Goal: Task Accomplishment & Management: Complete application form

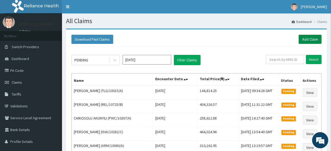
click at [310, 39] on link "Add Claim" at bounding box center [309, 39] width 23 height 9
click at [305, 41] on link "Add Claim" at bounding box center [309, 39] width 23 height 9
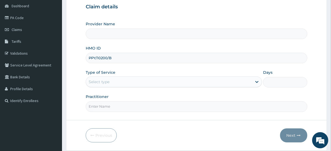
type input "PPY/10200/B"
click at [120, 79] on div "Select type" at bounding box center [169, 82] width 166 height 9
click at [123, 83] on div "Select type" at bounding box center [169, 82] width 166 height 9
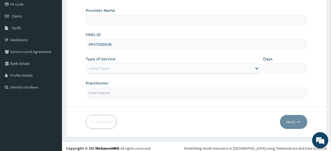
scroll to position [70, 0]
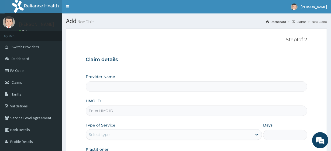
click at [254, 107] on input "HMO ID" at bounding box center [196, 111] width 221 height 11
click at [223, 99] on div "HMO ID" at bounding box center [196, 107] width 221 height 18
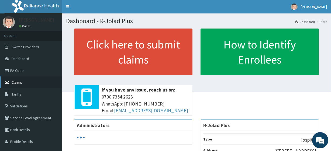
click at [34, 81] on link "Claims" at bounding box center [31, 82] width 62 height 12
click at [187, 19] on h1 "Dashboard - R-Jolad Plus" at bounding box center [196, 21] width 261 height 7
click at [16, 84] on span "Claims" at bounding box center [17, 82] width 11 height 5
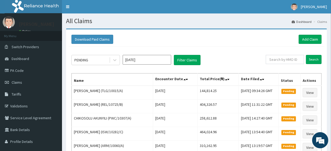
click at [237, 59] on div "PENDING Aug 2025 Filter Claims" at bounding box center [168, 60] width 194 height 10
click at [308, 36] on link "Add Claim" at bounding box center [309, 39] width 23 height 9
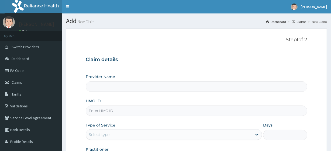
type input "R-Jolad Plus"
click at [142, 107] on input "HMO ID" at bounding box center [196, 111] width 221 height 11
paste input "PPY/10200/B"
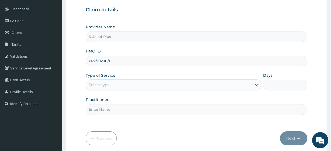
scroll to position [50, 0]
type input "PPY/10200/B"
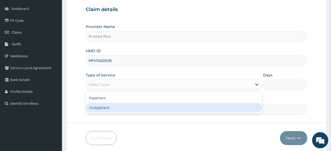
drag, startPoint x: 123, startPoint y: 86, endPoint x: 119, endPoint y: 110, distance: 23.5
click at [119, 90] on div "option Outpatient focused, 2 of 2. 2 results available. Use Up and Down to choo…" at bounding box center [174, 84] width 176 height 11
click at [119, 110] on div "Outpatient" at bounding box center [174, 108] width 176 height 10
type input "1"
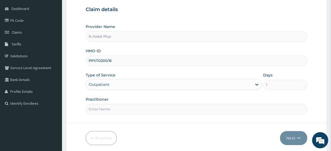
click at [103, 108] on input "Practitioner" at bounding box center [196, 109] width 221 height 11
click at [285, 119] on form "Step 1 of 2 Claim details Provider Name R-Jolad Plus HMO ID PPY/10200/B Type of…" at bounding box center [196, 65] width 261 height 175
click at [163, 116] on form "Step 1 of 2 Claim details Provider Name R-Jolad Plus HMO ID PPY/10200/B Type of…" at bounding box center [196, 65] width 261 height 175
click at [159, 109] on input "Practitioner" at bounding box center [196, 109] width 221 height 11
type input "Dr Daniel"
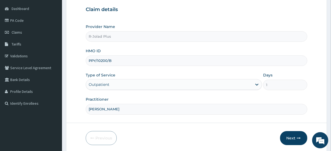
click at [296, 146] on form "Step 1 of 2 Claim details Provider Name R-Jolad Plus HMO ID PPY/10200/B Type of…" at bounding box center [196, 65] width 261 height 175
click at [295, 145] on form "Step 1 of 2 Claim details Provider Name R-Jolad Plus HMO ID PPY/10200/B Type of…" at bounding box center [196, 65] width 261 height 175
click at [294, 139] on button "Next" at bounding box center [293, 138] width 27 height 14
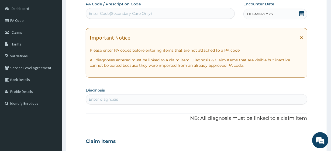
click at [116, 13] on div "Enter Code(Secondary Care Only)" at bounding box center [120, 13] width 63 height 5
paste input "PA/2E7F5B"
type input "PA/2E7F5B"
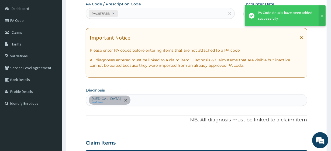
scroll to position [148, 0]
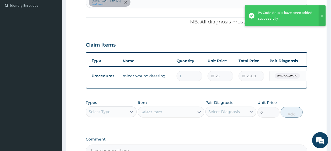
click at [236, 120] on div "Types Select Type Item Select Item Pair Diagnosis Select Diagnosis Unit Price 0…" at bounding box center [196, 108] width 221 height 23
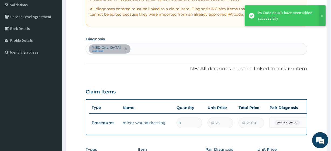
scroll to position [215, 0]
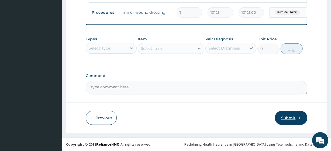
click at [305, 114] on button "Submit" at bounding box center [291, 118] width 32 height 14
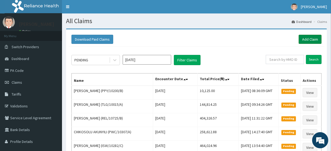
click at [309, 43] on link "Add Claim" at bounding box center [309, 39] width 23 height 9
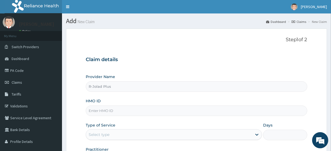
click at [151, 112] on input "HMO ID" at bounding box center [196, 111] width 221 height 11
paste input "ISW/10275/C"
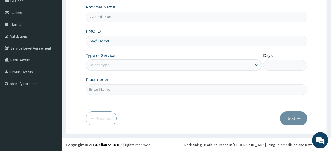
type input "ISW/10275/C"
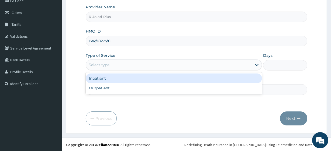
click at [116, 65] on div "Select type" at bounding box center [169, 65] width 166 height 9
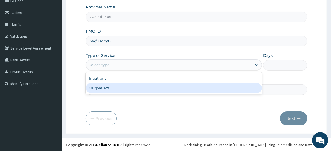
click at [121, 90] on div "Outpatient" at bounding box center [174, 88] width 176 height 10
type input "1"
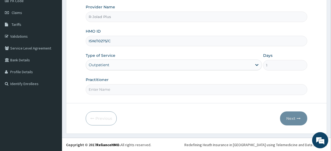
click at [121, 90] on input "Practitioner" at bounding box center [196, 89] width 221 height 11
drag, startPoint x: 121, startPoint y: 90, endPoint x: 122, endPoint y: 65, distance: 24.3
click at [122, 65] on div "Provider Name R-Jolad Plus HMO ID ISW/10275/C Type of Service Outpatient Days 1…" at bounding box center [196, 49] width 221 height 90
type input "Dr Daniel"
click at [283, 115] on button "Next" at bounding box center [293, 118] width 27 height 14
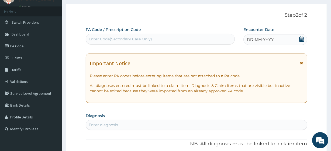
scroll to position [24, 0]
click at [113, 37] on div "Enter Code(Secondary Care Only)" at bounding box center [120, 39] width 63 height 5
paste input "PA/AD45B0 PA/CFC0A3"
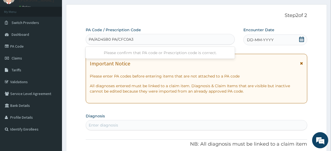
type input "PA/AD45B0"
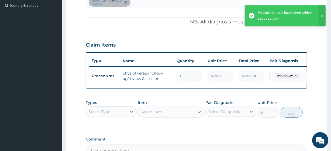
scroll to position [0, 0]
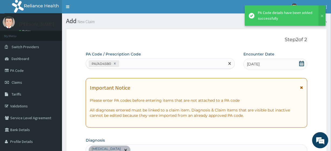
click at [133, 64] on div "PA/AD45B0" at bounding box center [155, 63] width 138 height 9
paste input "PA/CFC0A3"
type input "PA/CFC0A3"
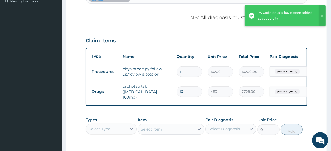
scroll to position [153, 0]
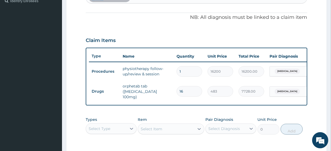
click at [249, 117] on div "Types Select Type Item Select Item Pair Diagnosis Select Diagnosis Unit Price 0…" at bounding box center [196, 125] width 221 height 23
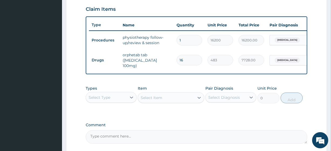
scroll to position [184, 0]
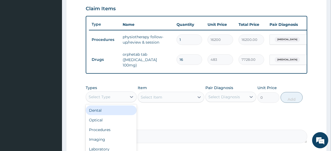
click at [121, 101] on div "Select Type" at bounding box center [106, 97] width 41 height 9
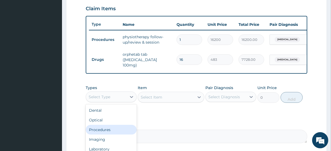
click at [121, 131] on div "Procedures" at bounding box center [111, 130] width 51 height 10
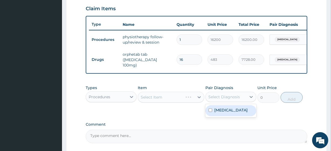
drag, startPoint x: 226, startPoint y: 99, endPoint x: 228, endPoint y: 113, distance: 14.2
click at [228, 102] on div "option Neck pain focused, 1 of 1. 1 result available. Use Up and Down to choose…" at bounding box center [230, 97] width 51 height 10
click at [228, 113] on label "Neck pain" at bounding box center [230, 109] width 33 height 5
checkbox input "true"
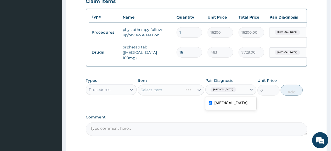
scroll to position [193, 0]
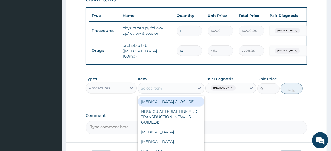
click at [193, 89] on div "Select Item" at bounding box center [166, 88] width 56 height 9
paste input "General Consultation (initial) FBC - (FULL BLOOD COUNT with platelet and red ce…"
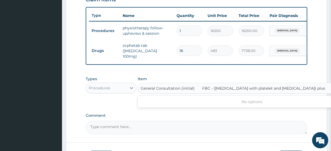
scroll to position [0, 25]
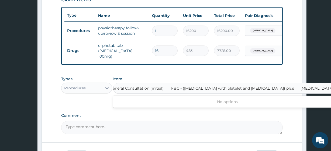
type input "General Consultation (initial)"
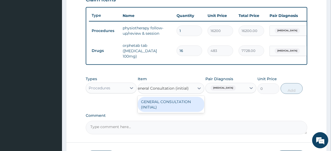
scroll to position [0, 0]
click at [194, 111] on div "GENERAL CONSULTATION (INITIAL)" at bounding box center [171, 104] width 66 height 15
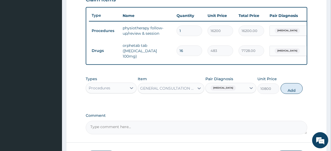
scroll to position [0, 1]
click at [288, 94] on button "Add" at bounding box center [291, 88] width 22 height 11
type input "0"
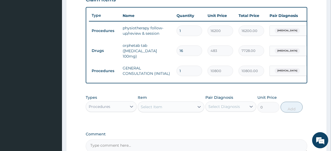
scroll to position [0, 0]
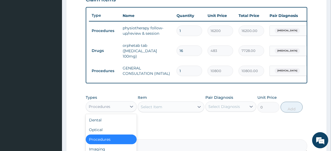
click at [118, 109] on div "Procedures" at bounding box center [106, 106] width 41 height 9
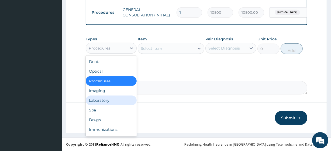
click at [110, 96] on div "Laboratory" at bounding box center [111, 101] width 51 height 10
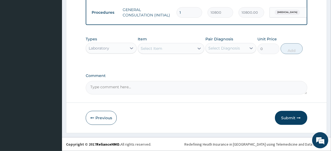
click at [225, 48] on div "Select Diagnosis" at bounding box center [224, 48] width 32 height 5
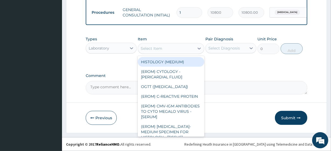
click at [180, 48] on div "Select Item" at bounding box center [166, 48] width 56 height 9
paste input "FBC - (FULL BLOOD COUNT with platelet and red cell indices) plus MALARIA PARASI…"
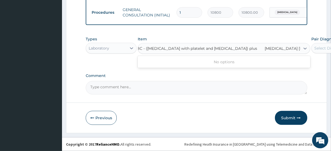
type input "FBC - (FULL BLOOD COUNT with platelet and red cell indices) plus"
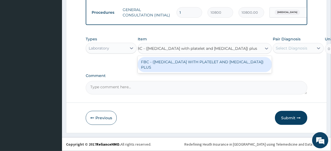
click at [178, 62] on div "FBC - (FULL BLOOD COUNT WITH PLATELET AND RED CELL INDICES) PLUS" at bounding box center [205, 64] width 134 height 15
type input "8505"
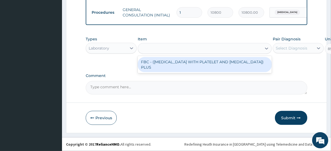
scroll to position [0, 1]
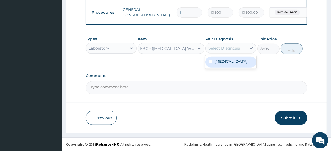
drag, startPoint x: 240, startPoint y: 47, endPoint x: 189, endPoint y: 90, distance: 65.8
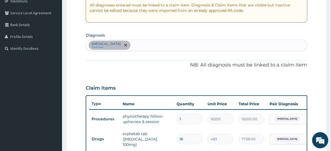
scroll to position [105, 0]
click at [138, 43] on div "Neck pain confirmed" at bounding box center [196, 45] width 221 height 11
type input "mala"
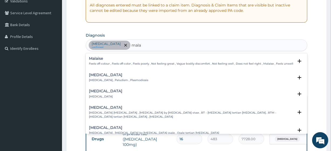
click at [112, 73] on h4 "Malaria" at bounding box center [118, 75] width 59 height 4
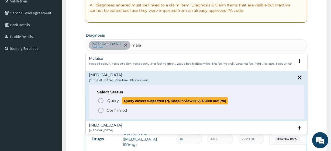
click at [119, 97] on p "Query Query covers suspected (?), Keep in view (kiv), Ruled out (r/o)" at bounding box center [167, 100] width 121 height 7
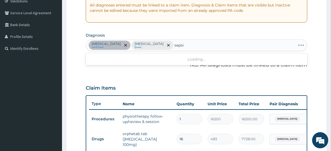
type input "sepsis"
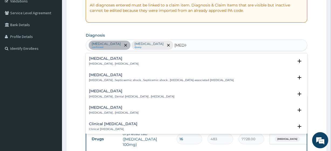
click at [101, 61] on div "Sepsis Systemic infection , Sepsis" at bounding box center [114, 61] width 50 height 9
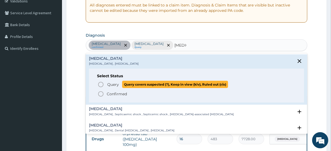
click at [114, 87] on span "Query" at bounding box center [113, 84] width 12 height 5
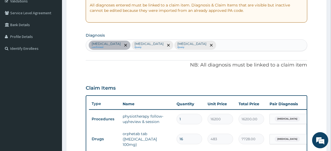
click at [236, 135] on td "7728.00" at bounding box center [251, 139] width 31 height 16
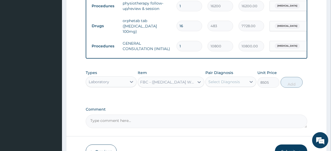
scroll to position [218, 0]
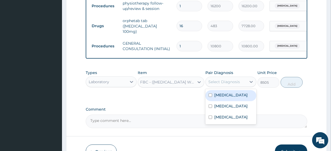
click at [220, 85] on div "Select Diagnosis" at bounding box center [224, 81] width 32 height 5
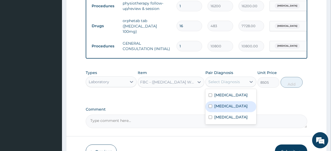
click at [233, 111] on div "Malaria" at bounding box center [230, 106] width 51 height 11
checkbox input "true"
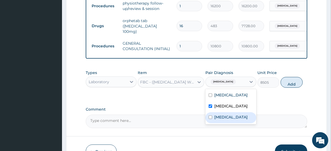
click at [239, 123] on div "Sepsis" at bounding box center [230, 117] width 51 height 11
checkbox input "true"
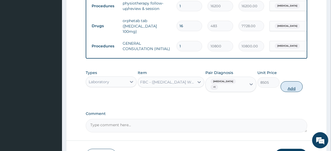
click at [289, 86] on button "Add" at bounding box center [291, 86] width 22 height 11
type input "0"
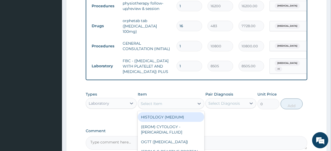
click at [178, 108] on div "Select Item" at bounding box center [166, 103] width 56 height 9
paste input "MALARIA PARASITE"
type input "MALARIA PARASITE"
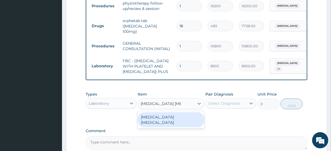
click at [183, 122] on div "MALARIA PARASITE" at bounding box center [171, 119] width 66 height 15
type input "4050"
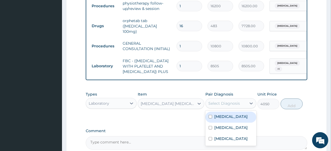
drag, startPoint x: 229, startPoint y: 109, endPoint x: 233, endPoint y: 102, distance: 8.9
click at [233, 102] on div "Pair Diagnosis option Sepsis, selected. option Neck pain focused, 1 of 3. 3 res…" at bounding box center [230, 101] width 51 height 18
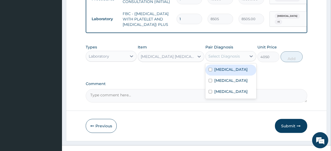
scroll to position [267, 0]
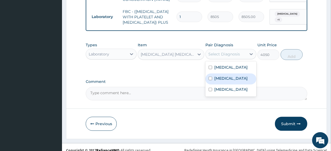
click at [225, 81] on label "Malaria" at bounding box center [230, 78] width 33 height 5
checkbox input "true"
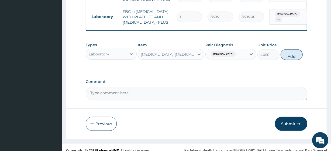
click at [290, 63] on div "Types Laboratory Item MALARIA PARASITE Pair Diagnosis Malaria Unit Price 4050 A…" at bounding box center [196, 51] width 221 height 23
click at [289, 60] on button "Add" at bounding box center [291, 54] width 22 height 11
type input "0"
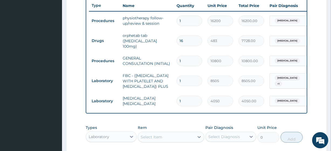
scroll to position [301, 0]
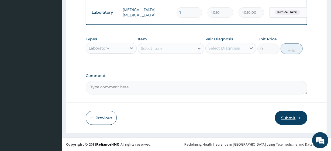
drag, startPoint x: 290, startPoint y: 130, endPoint x: 287, endPoint y: 122, distance: 8.0
click at [287, 122] on button "Submit" at bounding box center [291, 118] width 32 height 14
click at [279, 116] on button "Submit" at bounding box center [291, 118] width 32 height 14
click at [282, 113] on button "Submit" at bounding box center [291, 118] width 32 height 14
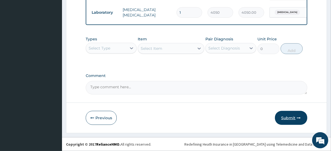
click at [292, 117] on button "Submit" at bounding box center [291, 118] width 32 height 14
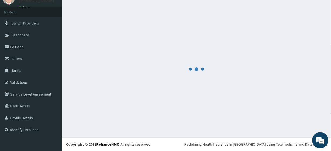
scroll to position [24, 0]
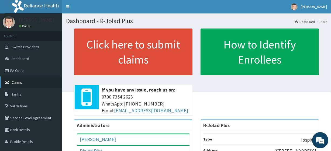
click at [37, 81] on link "Claims" at bounding box center [31, 82] width 62 height 12
click at [26, 81] on link "Claims" at bounding box center [31, 82] width 62 height 12
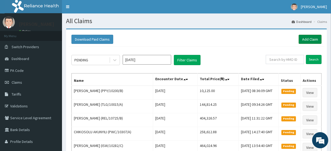
click at [305, 43] on link "Add Claim" at bounding box center [309, 39] width 23 height 9
click at [273, 59] on input "text" at bounding box center [285, 59] width 38 height 9
paste input "PPY/10200/B"
type input "PPY/10200/B"
click at [318, 58] on input "Search" at bounding box center [314, 59] width 16 height 9
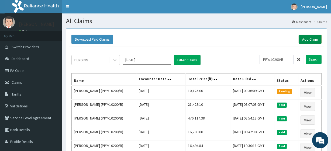
click at [310, 40] on link "Add Claim" at bounding box center [309, 39] width 23 height 9
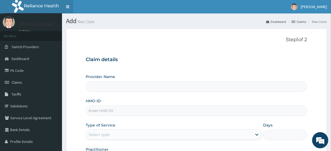
type input "R-Jolad Plus"
click at [130, 107] on input "HMO ID" at bounding box center [196, 111] width 221 height 11
paste input "TKW/10001/A"
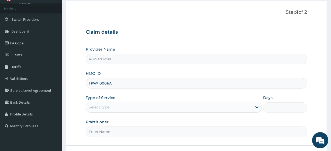
scroll to position [28, 0]
type input "TKW/10001/A"
click at [119, 111] on div "Provider Name R-Jolad Plus HMO ID TKW/10001/A Type of Service Select type Days …" at bounding box center [196, 91] width 221 height 90
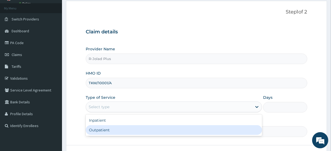
drag, startPoint x: 119, startPoint y: 111, endPoint x: 124, endPoint y: 128, distance: 18.0
click at [124, 112] on div "option Outpatient focused, 2 of 2. 2 results available. Use Up and Down to choo…" at bounding box center [174, 107] width 176 height 11
click at [124, 128] on div "Outpatient" at bounding box center [174, 130] width 176 height 10
type input "1"
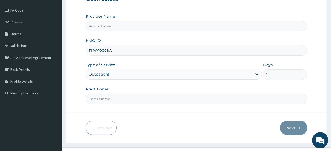
scroll to position [61, 0]
drag, startPoint x: 122, startPoint y: 99, endPoint x: 120, endPoint y: 75, distance: 24.4
click at [120, 75] on div "Provider Name R-Jolad Plus HMO ID TKW/10001/A Type of Service Outpatient Days 1…" at bounding box center [196, 58] width 221 height 90
type input "Dr Daniel"
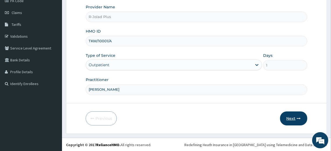
click at [292, 115] on button "Next" at bounding box center [293, 118] width 27 height 14
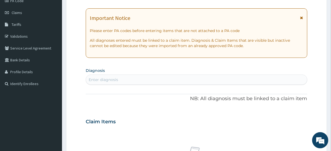
scroll to position [0, 0]
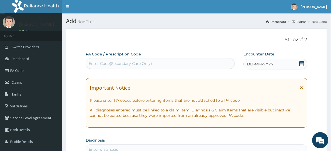
click at [111, 64] on div "Enter Code(Secondary Care Only)" at bounding box center [120, 63] width 63 height 5
paste input "PA/00B6C9"
type input "PA/00B6C9"
click at [139, 64] on div "PA/00B6C9" at bounding box center [155, 63] width 138 height 9
paste input "PA/1CB9C6"
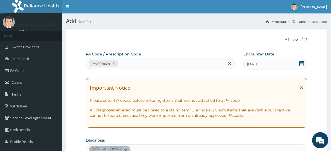
type input "PA/1CB9C6"
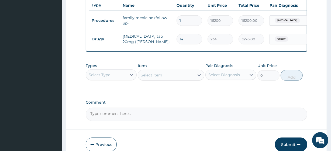
scroll to position [234, 0]
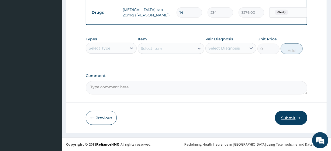
click at [290, 116] on button "Submit" at bounding box center [291, 118] width 32 height 14
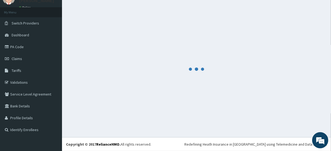
scroll to position [24, 0]
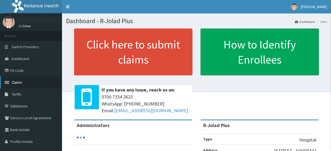
click at [30, 78] on link "Claims" at bounding box center [31, 82] width 62 height 12
click at [40, 81] on link "Claims" at bounding box center [31, 82] width 62 height 12
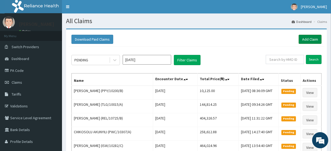
click at [303, 40] on link "Add Claim" at bounding box center [309, 39] width 23 height 9
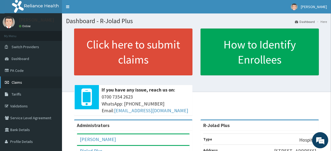
click at [33, 78] on link "Claims" at bounding box center [31, 82] width 62 height 12
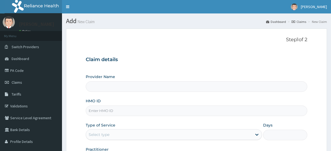
type input "R-Jolad Plus"
click at [131, 110] on input "HMO ID" at bounding box center [196, 111] width 221 height 11
paste input "XPO/10001/B"
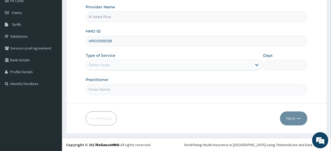
type input "XPO/10001/B"
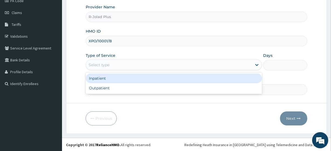
click at [106, 67] on div "Select type" at bounding box center [99, 64] width 21 height 5
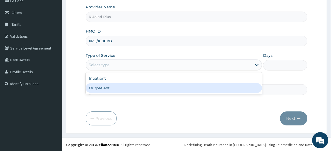
click at [113, 86] on div "Outpatient" at bounding box center [174, 88] width 176 height 10
type input "1"
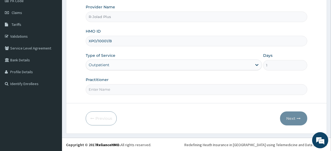
click at [122, 89] on input "Practitioner" at bounding box center [196, 89] width 221 height 11
type input "[PERSON_NAME]"
click at [291, 116] on button "Next" at bounding box center [293, 118] width 27 height 14
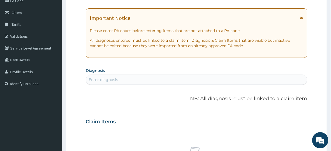
click at [134, 83] on div "Enter diagnosis" at bounding box center [196, 79] width 221 height 9
type input "MALA"
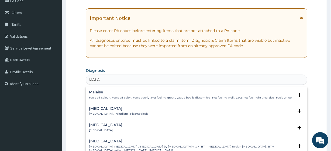
click at [116, 114] on p "Malaria , Paludism , Plasmodiosis" at bounding box center [118, 114] width 59 height 4
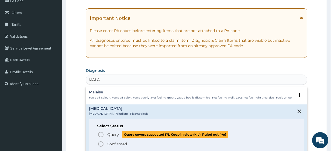
click at [115, 133] on span "Query" at bounding box center [113, 134] width 12 height 5
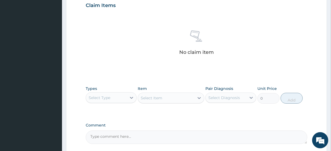
scroll to position [237, 0]
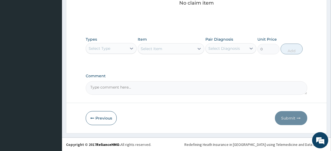
click at [104, 51] on div "Select Type" at bounding box center [106, 48] width 41 height 9
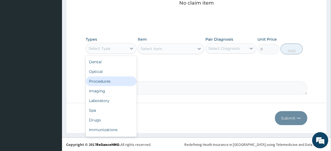
click at [109, 83] on div "Procedures" at bounding box center [111, 81] width 51 height 10
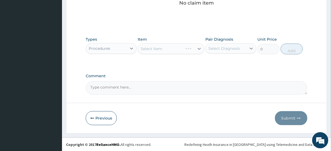
click at [227, 50] on div "Select Diagnosis" at bounding box center [224, 48] width 32 height 5
click at [229, 62] on div "Malaria" at bounding box center [230, 62] width 51 height 11
checkbox input "true"
click at [176, 50] on div "Select Item" at bounding box center [171, 48] width 66 height 11
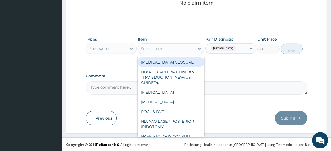
click at [175, 44] on div "Select Item" at bounding box center [171, 48] width 66 height 11
paste input "General Consultation (initial)"
type input "General Consultation (initial)"
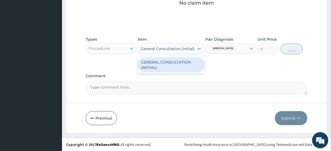
scroll to position [0, 2]
click at [180, 61] on div "GENERAL CONSULTATION (INITIAL)" at bounding box center [171, 64] width 66 height 15
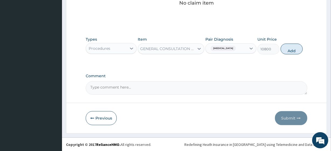
scroll to position [0, 1]
click at [283, 53] on button "Add" at bounding box center [291, 49] width 22 height 11
type input "0"
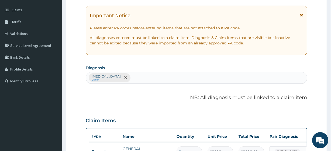
scroll to position [0, 0]
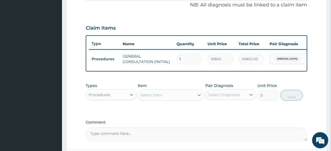
type input "3"
type input "32400.00"
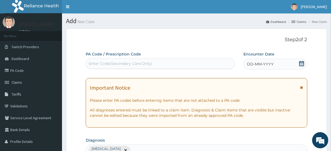
type input "3"
click at [303, 60] on div "Encounter Date DD-MM-YYYY" at bounding box center [275, 60] width 64 height 18
click at [303, 60] on div "DD-MM-YYYY" at bounding box center [275, 64] width 64 height 11
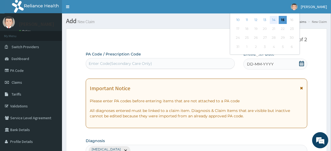
click at [274, 22] on div "14" at bounding box center [274, 20] width 8 height 8
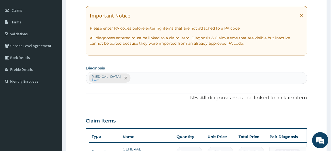
scroll to position [215, 0]
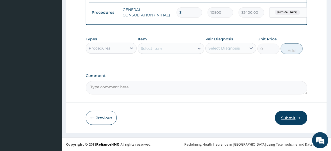
click at [285, 118] on button "Submit" at bounding box center [291, 118] width 32 height 14
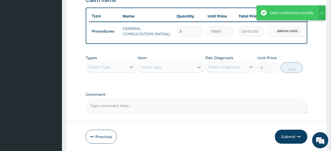
scroll to position [187, 0]
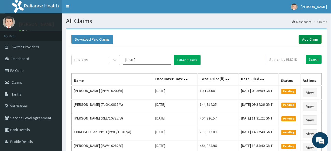
click at [305, 40] on link "Add Claim" at bounding box center [309, 39] width 23 height 9
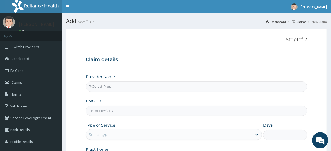
click at [237, 100] on div "HMO ID" at bounding box center [196, 107] width 221 height 18
click at [122, 109] on input "HMO ID" at bounding box center [196, 111] width 221 height 11
paste input "SWF/10414/B"
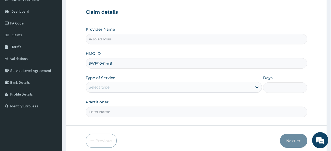
scroll to position [48, 0]
type input "SWF/10414/B"
drag, startPoint x: 130, startPoint y: 81, endPoint x: 127, endPoint y: 86, distance: 6.7
click at [127, 86] on div "Type of Service Select type" at bounding box center [174, 84] width 176 height 18
click at [127, 86] on div "Select type" at bounding box center [169, 87] width 166 height 9
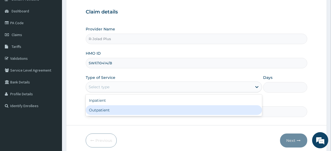
click at [120, 111] on div "Outpatient" at bounding box center [174, 110] width 176 height 10
type input "1"
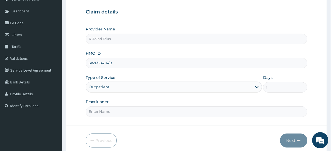
click at [106, 115] on input "Practitioner" at bounding box center [196, 111] width 221 height 11
type input "Dr Daniel"
click at [294, 138] on button "Next" at bounding box center [293, 141] width 27 height 14
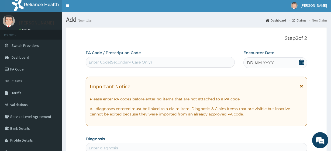
scroll to position [0, 0]
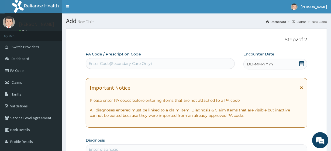
click at [130, 62] on div "Enter Code(Secondary Care Only)" at bounding box center [120, 63] width 63 height 5
paste input "PA/D66E20"
type input "PA/D66E20"
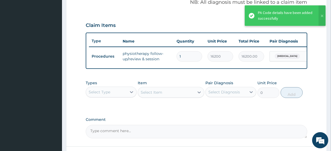
scroll to position [215, 0]
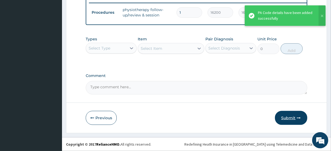
click at [278, 119] on button "Submit" at bounding box center [291, 118] width 32 height 14
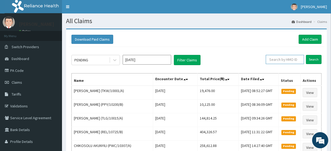
click at [283, 63] on input "text" at bounding box center [285, 59] width 38 height 9
paste input "ISW/10275/C"
type input "ISW/10275/C"
click at [319, 62] on input "Search" at bounding box center [314, 59] width 16 height 9
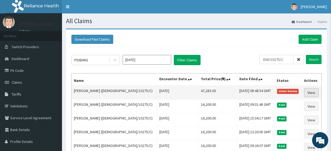
click at [308, 93] on link "View" at bounding box center [311, 92] width 15 height 9
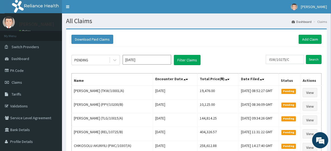
click at [307, 44] on div "Download Paid Claims Add Claim" at bounding box center [196, 39] width 255 height 15
click at [307, 42] on link "Add Claim" at bounding box center [309, 39] width 23 height 9
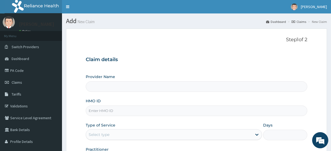
type input "R-Jolad Plus"
click at [121, 113] on input "HMO ID" at bounding box center [196, 111] width 221 height 11
paste input "EIS/12187/B"
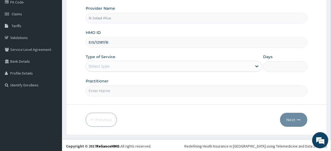
scroll to position [70, 0]
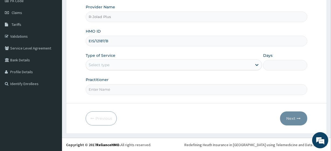
type input "EIS/12187/B"
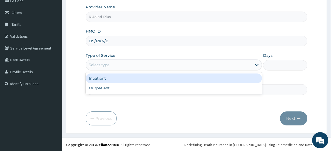
click at [111, 64] on div "Select type" at bounding box center [169, 65] width 166 height 9
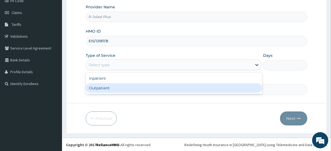
click at [115, 86] on div "Outpatient" at bounding box center [174, 88] width 176 height 10
type input "1"
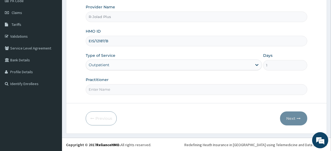
click at [120, 90] on input "Practitioner" at bounding box center [196, 89] width 221 height 11
type input "[PERSON_NAME]"
click at [290, 115] on button "Next" at bounding box center [293, 118] width 27 height 14
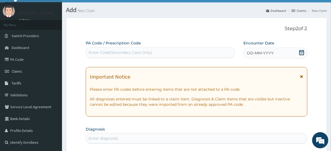
scroll to position [0, 0]
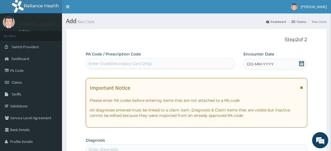
click at [118, 65] on div "Enter Code(Secondary Care Only)" at bounding box center [120, 63] width 63 height 5
paste input "PA/2BE604"
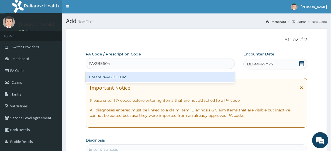
type input "PA/2BE604"
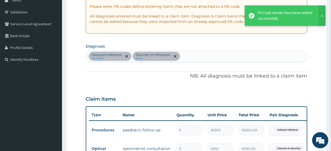
scroll to position [234, 0]
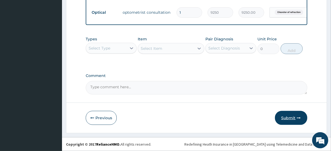
click at [292, 112] on button "Submit" at bounding box center [291, 118] width 32 height 14
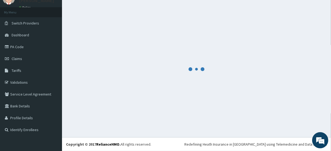
scroll to position [24, 0]
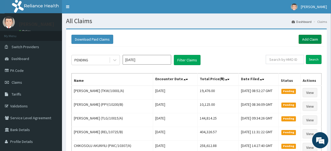
click at [312, 37] on link "Add Claim" at bounding box center [309, 39] width 23 height 9
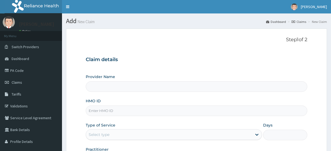
type input "R-Jolad Plus"
click at [118, 112] on input "HMO ID" at bounding box center [196, 111] width 221 height 11
paste input "NEL/10052/F"
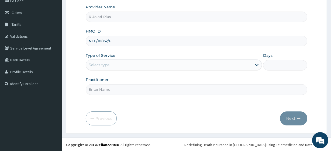
type input "NEL/10052/F"
drag, startPoint x: 117, startPoint y: 59, endPoint x: 119, endPoint y: 62, distance: 3.5
click at [119, 62] on div "Type of Service Select type" at bounding box center [174, 62] width 176 height 18
click at [119, 62] on div "Select type" at bounding box center [169, 65] width 166 height 9
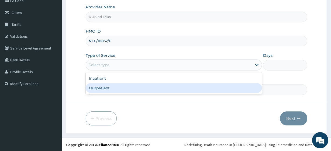
click at [118, 90] on div "Outpatient" at bounding box center [174, 88] width 176 height 10
type input "1"
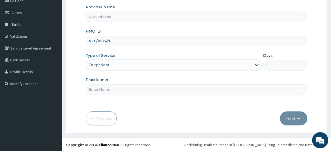
click at [118, 90] on input "Practitioner" at bounding box center [196, 89] width 221 height 11
drag, startPoint x: 118, startPoint y: 90, endPoint x: 117, endPoint y: 65, distance: 25.6
click at [117, 65] on div "Provider Name R-Jolad Plus HMO ID NEL/10052/F Type of Service Outpatient Days 1…" at bounding box center [196, 49] width 221 height 90
type input "[PERSON_NAME]"
click at [291, 118] on button "Next" at bounding box center [293, 118] width 27 height 14
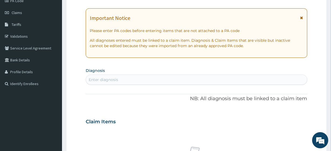
scroll to position [0, 0]
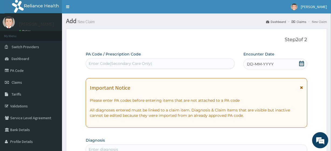
click at [100, 66] on div "Enter Code(Secondary Care Only)" at bounding box center [160, 63] width 148 height 9
paste input "PA/5B6BE1"
type input "PA/5B6BE1"
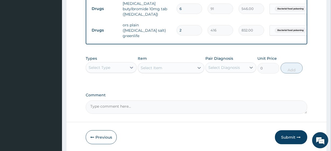
scroll to position [237, 0]
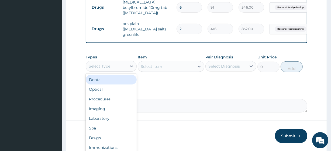
click at [107, 64] on div "Select Type" at bounding box center [100, 66] width 22 height 5
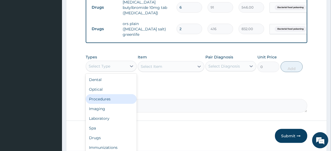
click at [113, 94] on div "Procedures" at bounding box center [111, 99] width 51 height 10
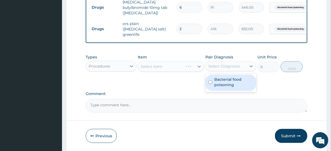
drag, startPoint x: 231, startPoint y: 67, endPoint x: 236, endPoint y: 81, distance: 14.8
click at [236, 71] on div "option Bacterial food poisoning focused, 1 of 1. 1 result available. Use Up and…" at bounding box center [230, 66] width 51 height 10
click at [236, 81] on label "Bacterial food poisoning" at bounding box center [233, 82] width 39 height 11
checkbox input "true"
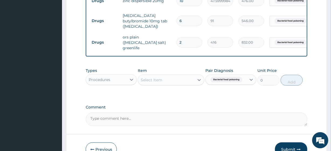
scroll to position [221, 0]
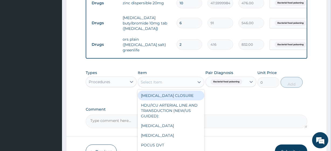
click at [151, 81] on div "Select Item" at bounding box center [152, 81] width 22 height 5
paste input "General Consultation (initial) FBC - ([MEDICAL_DATA] with platelet and [MEDICAL…"
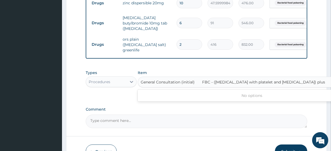
scroll to position [0, 25]
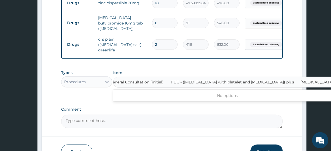
type input "General Consultation (initial)"
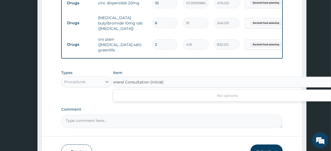
scroll to position [0, 0]
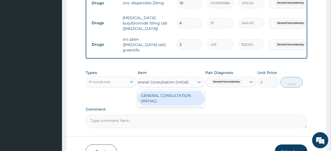
click at [169, 99] on div "GENERAL CONSULTATION (INITIAL)" at bounding box center [171, 98] width 66 height 15
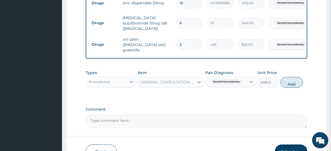
click at [282, 84] on div "Types Procedures Item GENERAL CONSULTATION (INITIAL) Pair Diagnosis Bacterial f…" at bounding box center [196, 78] width 221 height 23
click at [285, 83] on button "Add" at bounding box center [291, 82] width 22 height 11
type input "0"
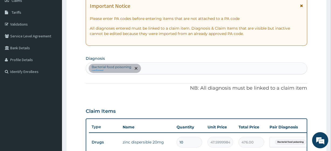
scroll to position [58, 0]
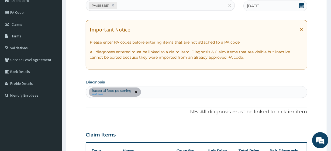
click at [156, 90] on div "Bacterial food poisoning confirmed" at bounding box center [196, 91] width 221 height 11
type input "mala"
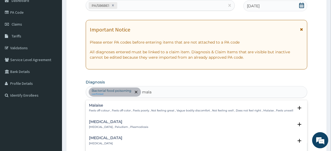
click at [110, 121] on h4 "Malaria" at bounding box center [118, 122] width 59 height 4
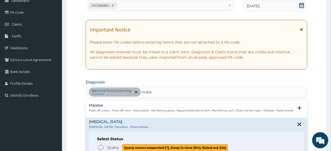
click at [116, 144] on p "Query Query covers suspected (?), Keep in view (kiv), Ruled out (r/o)" at bounding box center [167, 147] width 121 height 7
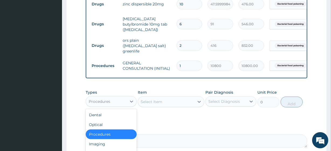
click at [126, 101] on div "Procedures" at bounding box center [106, 101] width 41 height 9
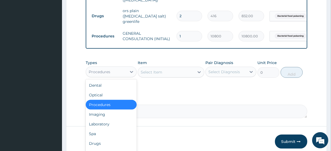
scroll to position [250, 0]
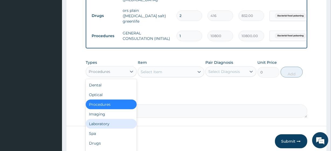
click at [118, 120] on div "Laboratory" at bounding box center [111, 124] width 51 height 10
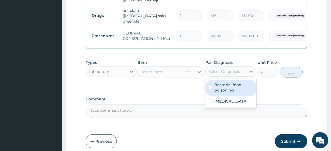
drag, startPoint x: 226, startPoint y: 73, endPoint x: 231, endPoint y: 90, distance: 17.6
click at [231, 77] on div "option Bacterial food poisoning, selected. option Bacterial food poisoning focu…" at bounding box center [230, 72] width 51 height 10
click at [231, 90] on label "Bacterial food poisoning" at bounding box center [233, 87] width 39 height 11
checkbox input "true"
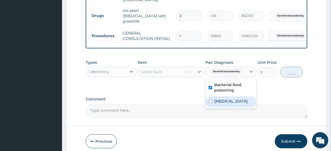
click at [231, 99] on div "[MEDICAL_DATA]" at bounding box center [230, 101] width 51 height 11
checkbox input "true"
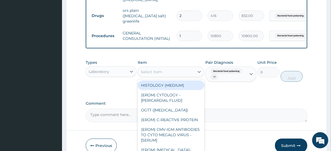
click at [179, 72] on div "Select Item" at bounding box center [166, 72] width 56 height 9
paste input "FBC - (FULL BLOOD COUNT with platelet and red cell indices) plus MALARIA PARASI…"
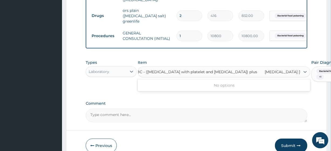
type input "FBC - (FULL BLOOD COUNT with platelet and red cell indices) plus"
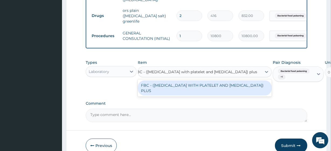
click at [189, 85] on div "FBC - (FULL BLOOD COUNT WITH PLATELET AND RED CELL INDICES) PLUS" at bounding box center [205, 88] width 134 height 15
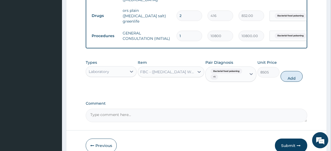
scroll to position [0, 1]
click at [294, 72] on button "Add" at bounding box center [291, 76] width 22 height 11
type input "0"
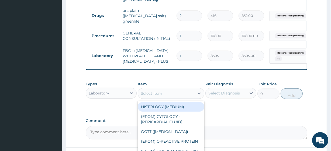
click at [168, 97] on div "Select Item" at bounding box center [166, 93] width 56 height 9
paste input "MALARIA PARASITE"
type input "MALARIA PARASITE"
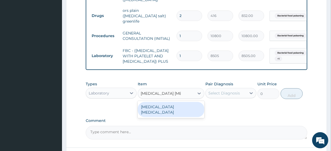
click at [175, 109] on div "MALARIA PARASITE" at bounding box center [171, 109] width 66 height 15
type input "4050"
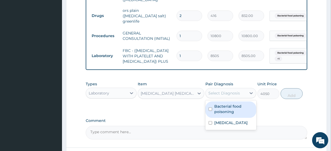
drag, startPoint x: 230, startPoint y: 96, endPoint x: 233, endPoint y: 123, distance: 26.6
click at [233, 98] on div "option Malaria, selected. option Bacterial food poisoning focused, 1 of 2. 2 re…" at bounding box center [230, 93] width 51 height 10
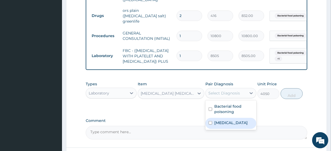
click at [233, 123] on div "[MEDICAL_DATA]" at bounding box center [230, 123] width 51 height 11
checkbox input "true"
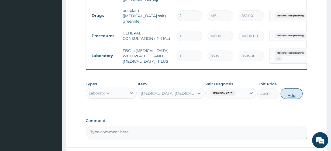
click at [293, 99] on button "Add" at bounding box center [291, 93] width 22 height 11
type input "0"
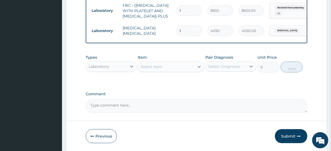
scroll to position [298, 0]
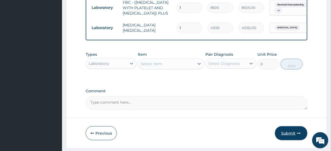
click at [278, 135] on button "Submit" at bounding box center [291, 133] width 32 height 14
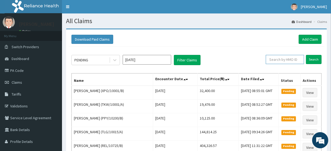
click at [279, 60] on input "text" at bounding box center [285, 59] width 38 height 9
paste input "General Consultation (initial)"
type input "General Consultation (initial)"
click at [283, 62] on input "text" at bounding box center [285, 59] width 38 height 9
paste input "XPO/10001/B"
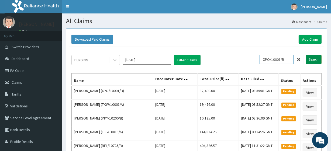
type input "XPO/10001/B"
click at [316, 58] on input "Search" at bounding box center [314, 59] width 16 height 9
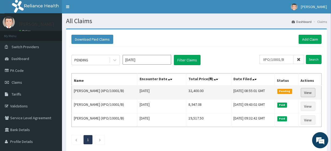
click at [313, 93] on link "View" at bounding box center [308, 92] width 15 height 9
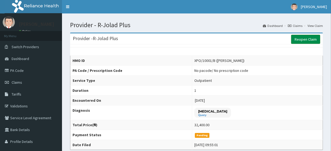
click at [314, 44] on link "Reopen Claim" at bounding box center [305, 39] width 29 height 9
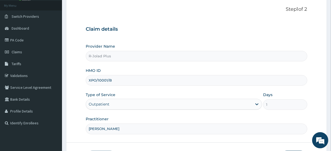
scroll to position [70, 0]
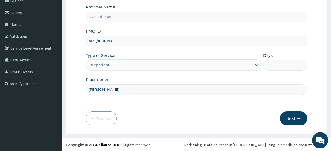
click at [286, 116] on button "Next" at bounding box center [293, 118] width 27 height 14
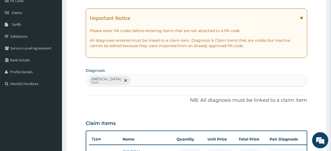
scroll to position [185, 0]
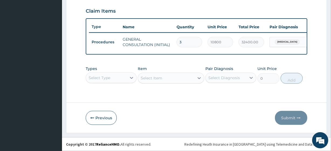
click at [193, 37] on input "3" at bounding box center [189, 42] width 26 height 11
type input "2"
type input "21600.00"
type input "1"
type input "10800.00"
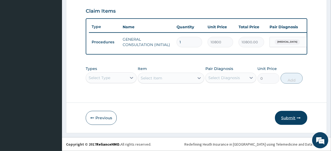
click at [283, 114] on button "Submit" at bounding box center [291, 118] width 32 height 14
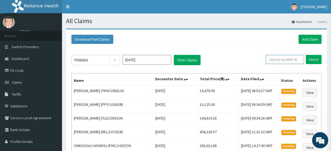
click at [280, 59] on input "text" at bounding box center [285, 59] width 38 height 9
paste input "XPO/10001/B"
type input "XPO/10001/B"
click at [314, 59] on input "Search" at bounding box center [314, 59] width 16 height 9
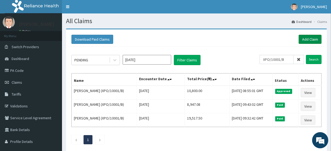
click at [312, 35] on link "Add Claim" at bounding box center [309, 39] width 23 height 9
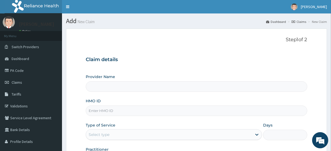
type input "R-Jolad Plus"
click at [116, 107] on input "HMO ID" at bounding box center [196, 111] width 221 height 11
paste input "XPO/10001/D"
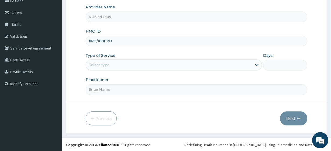
type input "XPO/10001/D"
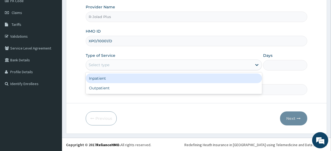
click at [118, 64] on div "Select type" at bounding box center [169, 65] width 166 height 9
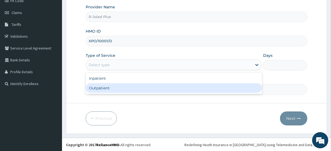
click at [120, 89] on div "Outpatient" at bounding box center [174, 88] width 176 height 10
type input "1"
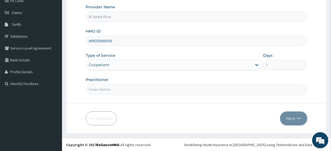
click at [120, 89] on input "Practitioner" at bounding box center [196, 89] width 221 height 11
drag, startPoint x: 120, startPoint y: 89, endPoint x: 120, endPoint y: 70, distance: 18.6
click at [120, 70] on div "Provider Name R-Jolad Plus HMO ID XPO/10001/D Type of Service Outpatient Days 1…" at bounding box center [196, 49] width 221 height 90
type input "[PERSON_NAME]"
click at [291, 118] on button "Next" at bounding box center [293, 118] width 27 height 14
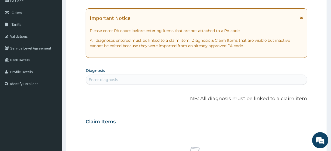
click at [107, 78] on div "Enter diagnosis" at bounding box center [103, 79] width 29 height 5
type input "[MEDICAL_DATA]"
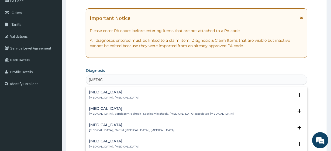
click at [109, 97] on p "[MEDICAL_DATA] , [MEDICAL_DATA]" at bounding box center [114, 98] width 50 height 4
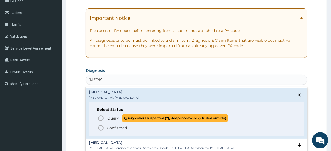
click at [118, 117] on span "Query" at bounding box center [113, 118] width 12 height 5
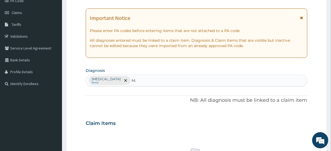
type input "MALA"
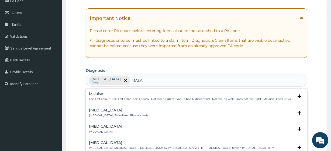
click at [110, 116] on p "[MEDICAL_DATA] , Paludism , Plasmodiosis" at bounding box center [118, 116] width 59 height 4
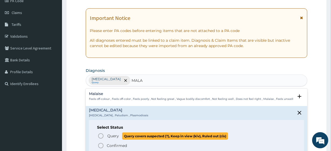
click at [117, 135] on span "Query" at bounding box center [113, 135] width 12 height 5
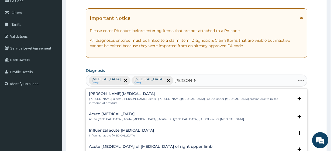
type input "[PERSON_NAME] RES"
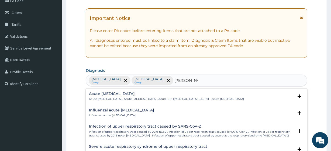
click at [111, 97] on p "Acute [MEDICAL_DATA] , Acute [MEDICAL_DATA] , Acute URI ([MEDICAL_DATA]) , AURT…" at bounding box center [166, 99] width 155 height 4
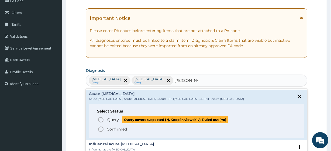
click at [118, 123] on span "Query" at bounding box center [113, 119] width 12 height 5
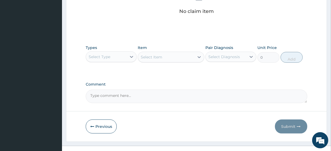
scroll to position [237, 0]
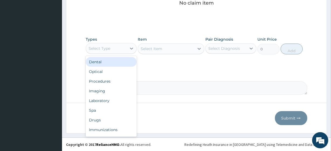
click at [121, 46] on div "Select Type" at bounding box center [106, 48] width 41 height 9
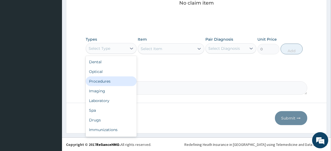
click at [122, 79] on div "Procedures" at bounding box center [111, 81] width 51 height 10
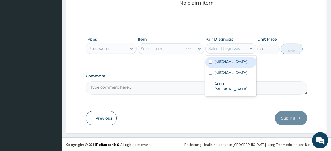
click at [221, 49] on div "Select Diagnosis" at bounding box center [224, 48] width 32 height 5
click at [222, 65] on div "[MEDICAL_DATA]" at bounding box center [230, 62] width 51 height 11
checkbox input "true"
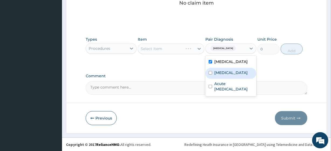
click at [225, 78] on div "[MEDICAL_DATA]" at bounding box center [230, 73] width 51 height 11
checkbox input "true"
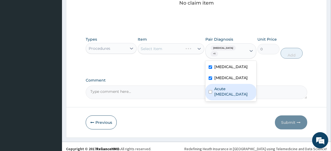
click at [227, 86] on label "Acute [MEDICAL_DATA]" at bounding box center [233, 91] width 39 height 11
checkbox input "true"
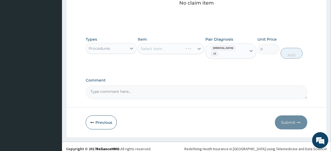
click at [170, 51] on div "Select Item" at bounding box center [171, 48] width 66 height 11
click at [234, 118] on div "Previous Submit" at bounding box center [196, 123] width 221 height 14
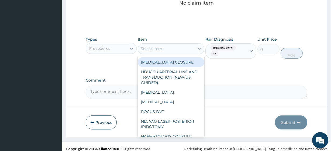
click at [155, 50] on div "Select Item" at bounding box center [152, 48] width 22 height 5
paste input "General Consultation (initial) FBC - (FULL BLOOD COUNT with platelet and red ce…"
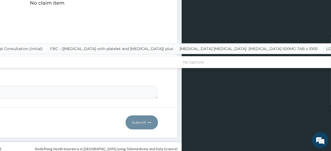
scroll to position [0, 138]
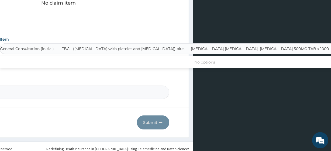
type input "General Consultation (initial)"
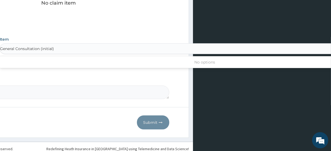
scroll to position [0, 0]
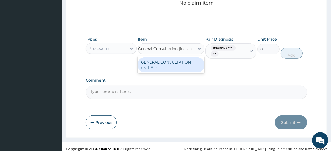
click at [167, 62] on div "GENERAL CONSULTATION (INITIAL)" at bounding box center [171, 64] width 66 height 15
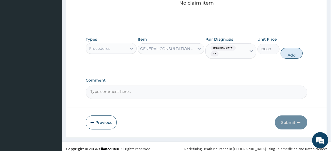
scroll to position [0, 1]
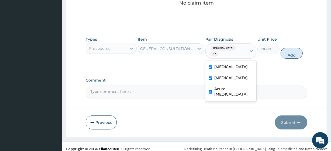
click at [218, 51] on span "+ 2" at bounding box center [214, 53] width 8 height 5
click at [299, 48] on button "Add" at bounding box center [291, 53] width 22 height 11
type input "0"
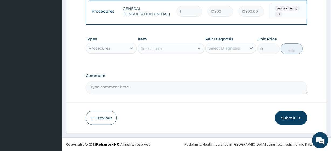
scroll to position [0, 0]
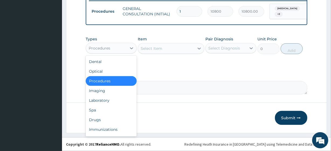
click at [103, 51] on div "Procedures" at bounding box center [100, 48] width 22 height 5
click at [112, 99] on div "Laboratory" at bounding box center [111, 101] width 51 height 10
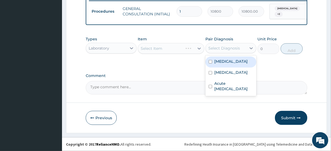
drag, startPoint x: 219, startPoint y: 51, endPoint x: 223, endPoint y: 63, distance: 12.4
click at [223, 53] on div "option Acute upper respiratory infection, selected. option Sepsis focused, 1 of…" at bounding box center [230, 48] width 51 height 10
click at [223, 63] on label "Sepsis" at bounding box center [230, 61] width 33 height 5
checkbox input "true"
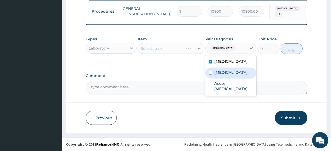
click at [226, 75] on label "Malaria" at bounding box center [230, 72] width 33 height 5
checkbox input "true"
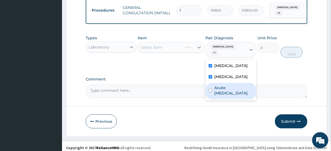
click at [225, 85] on label "Acute upper respiratory infection" at bounding box center [233, 90] width 39 height 11
checkbox input "true"
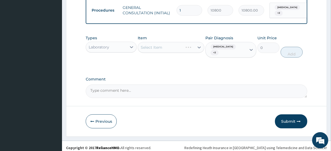
click at [166, 47] on div "Select Item" at bounding box center [171, 47] width 66 height 11
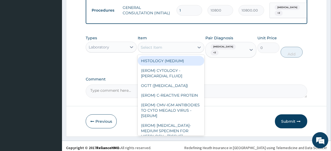
click at [160, 49] on div "Select Item" at bounding box center [152, 47] width 22 height 5
paste input "FBC - (FULL BLOOD COUNT with platelet and red cell indices) plus MALARIA PARASI…"
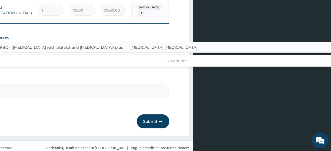
scroll to position [0, 79]
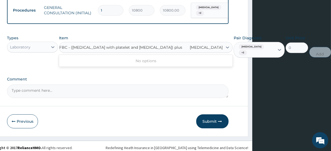
type input "FBC - (FULL BLOOD COUNT with platelet and red cell indices) plus"
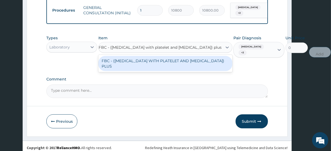
scroll to position [0, 39]
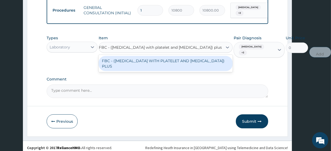
click at [155, 64] on div "FBC - (FULL BLOOD COUNT WITH PLATELET AND RED CELL INDICES) PLUS" at bounding box center [166, 63] width 134 height 15
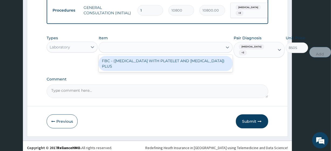
scroll to position [0, 0]
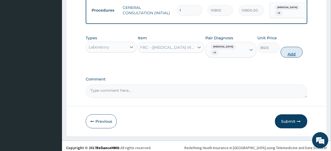
click at [285, 51] on button "Add" at bounding box center [291, 52] width 22 height 11
type input "0"
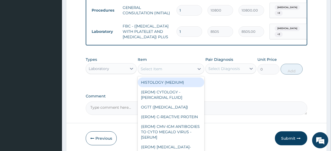
click at [157, 72] on div "Select Item" at bounding box center [152, 68] width 22 height 5
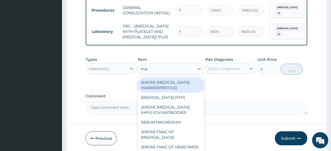
type input "mala"
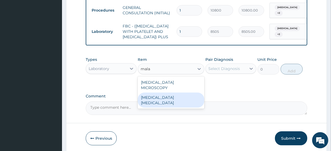
click at [166, 97] on div "MALARIA PARASITE" at bounding box center [171, 100] width 66 height 15
type input "4050"
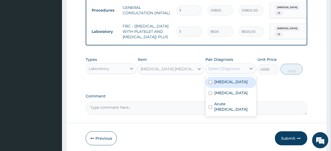
drag, startPoint x: 231, startPoint y: 74, endPoint x: 233, endPoint y: 96, distance: 22.5
click at [233, 74] on div "option Acute upper respiratory infection, selected. option Sepsis focused, 1 of…" at bounding box center [230, 69] width 51 height 10
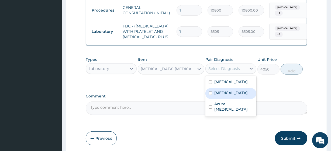
click at [233, 96] on div "Malaria" at bounding box center [230, 93] width 51 height 11
checkbox input "true"
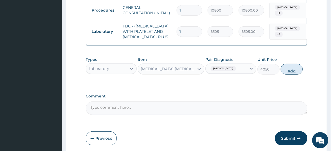
click at [294, 75] on button "Add" at bounding box center [291, 69] width 22 height 11
type input "0"
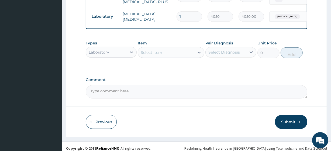
scroll to position [250, 0]
click at [100, 54] on div "Laboratory" at bounding box center [99, 51] width 20 height 5
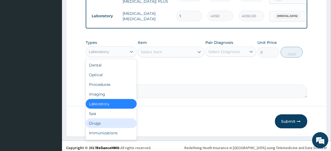
click at [107, 128] on div "Drugs" at bounding box center [111, 123] width 51 height 10
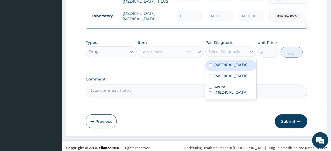
click at [226, 54] on div "Select Diagnosis" at bounding box center [224, 51] width 32 height 5
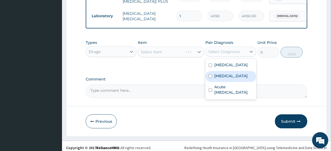
click at [225, 79] on label "Malaria" at bounding box center [230, 75] width 33 height 5
checkbox input "true"
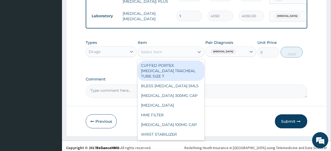
click at [163, 56] on div "Select Item" at bounding box center [166, 52] width 56 height 9
paste input "PARACETAMOL 500MG TAB x 1000 LORATIDINE 10MG TAB WOOD TONGUE DEPRESSOR"
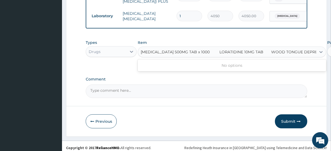
scroll to position [0, 6]
type input "PARACETAMOL 500MG TAB x 1000"
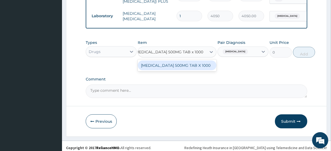
click at [172, 70] on div "PARACETAMOL 500MG TAB X 1000" at bounding box center [177, 66] width 79 height 10
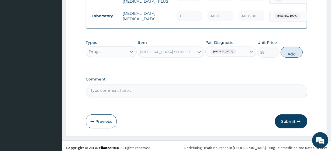
scroll to position [0, 1]
click at [287, 58] on button "Add" at bounding box center [291, 52] width 22 height 11
type input "0"
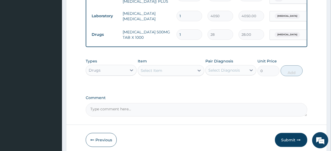
scroll to position [0, 0]
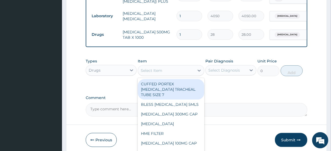
click at [185, 74] on div "Select Item" at bounding box center [166, 70] width 56 height 9
paste input "LORATIDINE 10MG TAB WOOD TONGUE DEPRESSOR"
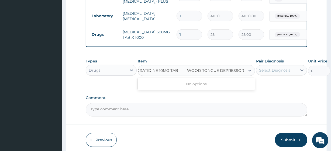
type input "LORATIDINE 10MG TAB"
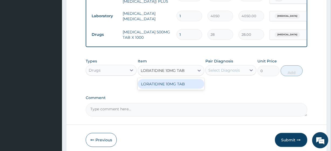
click at [187, 89] on div "LORATIDINE 10MG TAB" at bounding box center [171, 84] width 66 height 10
type input "46.79999923706055"
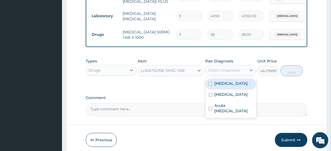
click at [218, 75] on div "Select Diagnosis" at bounding box center [225, 70] width 41 height 9
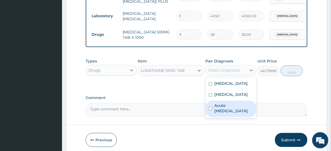
click at [228, 113] on label "Acute upper respiratory infection" at bounding box center [233, 108] width 39 height 11
checkbox input "true"
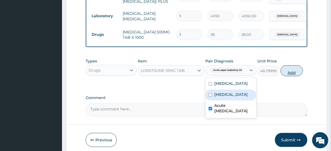
click at [296, 76] on button "Add" at bounding box center [291, 70] width 22 height 11
type input "0"
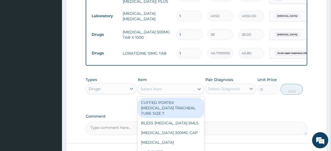
click at [180, 93] on div "Select Item" at bounding box center [166, 89] width 56 height 9
paste input "WOOD TONGUE DEPRESSOR"
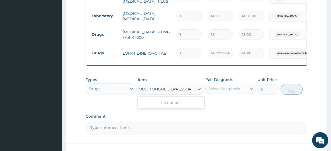
scroll to position [0, 6]
type input "WOOD TONGUE DEPRESSOR"
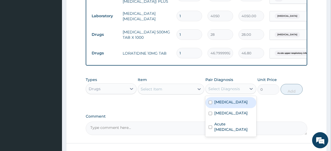
scroll to position [0, 0]
click at [229, 92] on div "Select Diagnosis" at bounding box center [224, 88] width 32 height 5
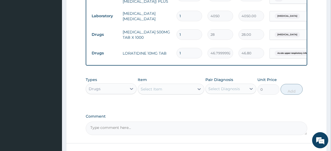
click at [153, 135] on textarea "Comment" at bounding box center [196, 128] width 221 height 13
paste textarea "WOOD TONGUE DEPRESSOR"
type textarea "Please add WOOD TONGUE DEPRESSOR. Price 120"
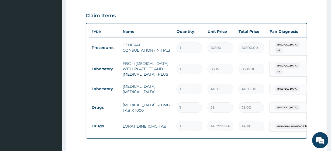
scroll to position [178, 0]
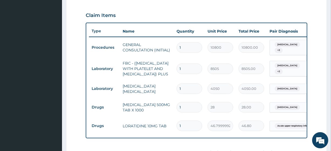
click at [190, 108] on input "1" at bounding box center [189, 107] width 26 height 11
type input "18"
type input "504.00"
click at [178, 111] on input "18" at bounding box center [189, 107] width 26 height 11
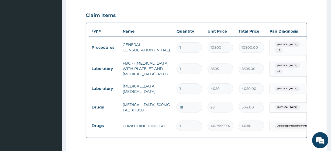
click at [178, 111] on input "18" at bounding box center [189, 107] width 26 height 11
type input "2"
type input "56.00"
type input "24"
type input "672.00"
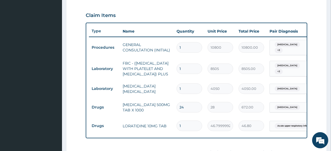
type input "24"
click at [189, 128] on input "1" at bounding box center [189, 126] width 26 height 11
type input "10"
type input "468.00"
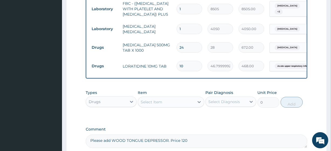
scroll to position [240, 0]
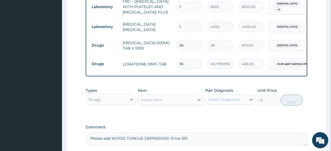
type input "10"
click at [222, 116] on div "Types Drugs Item Select Item Pair Diagnosis Select Diagnosis Unit Price 0 Add" at bounding box center [196, 100] width 221 height 31
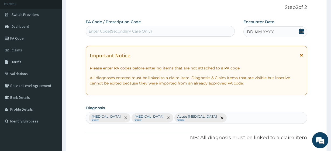
scroll to position [0, 0]
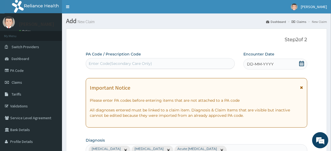
click at [304, 61] on icon at bounding box center [301, 63] width 5 height 5
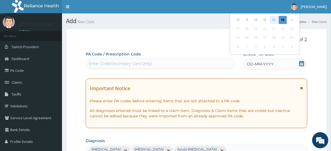
click at [275, 18] on div "14" at bounding box center [274, 20] width 8 height 8
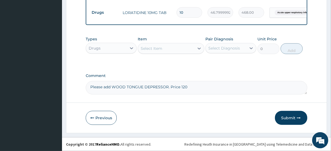
scroll to position [298, 0]
click at [294, 118] on button "Submit" at bounding box center [291, 118] width 32 height 14
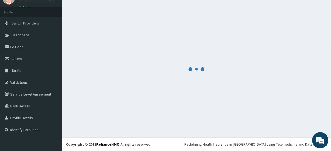
scroll to position [24, 0]
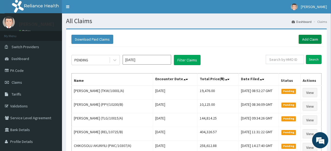
click at [306, 37] on link "Add Claim" at bounding box center [309, 39] width 23 height 9
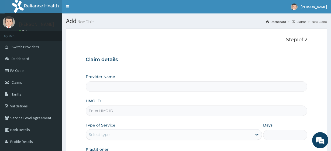
type input "R-Jolad Plus"
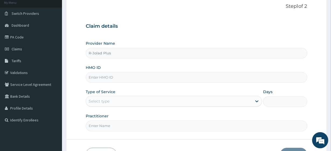
scroll to position [35, 0]
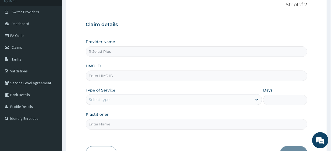
click at [121, 75] on input "HMO ID" at bounding box center [196, 76] width 221 height 11
paste input "DAW/10015/A"
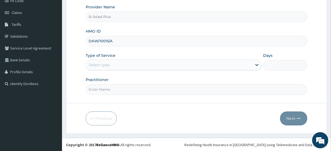
type input "DAW/10015/A"
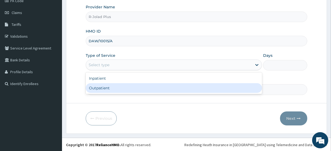
drag, startPoint x: 107, startPoint y: 60, endPoint x: 115, endPoint y: 90, distance: 30.9
click at [115, 70] on div "option Outpatient focused, 2 of 2. 2 results available. Use Up and Down to choo…" at bounding box center [174, 65] width 176 height 11
click at [115, 90] on div "Outpatient" at bounding box center [174, 88] width 176 height 10
type input "1"
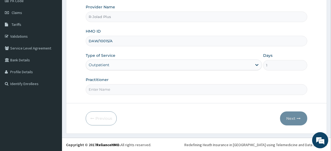
click at [114, 90] on input "Practitioner" at bounding box center [196, 89] width 221 height 11
type input "Dr Daniel"
click at [298, 121] on button "Next" at bounding box center [293, 118] width 27 height 14
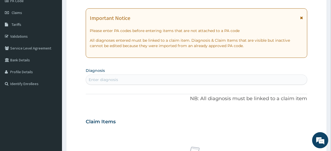
scroll to position [0, 0]
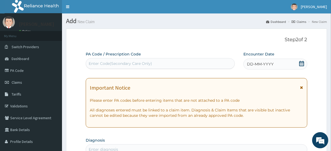
click at [110, 62] on div "Enter Code(Secondary Care Only)" at bounding box center [120, 63] width 63 height 5
paste input "PA/9B4BAD"
type input "PA/9B4BAD"
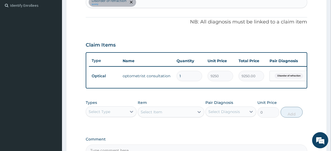
scroll to position [10, 0]
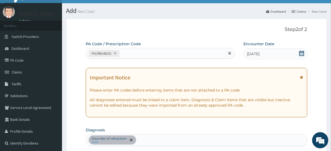
click at [139, 53] on div "PA/9B4BAD" at bounding box center [155, 53] width 138 height 9
paste input "PA/FA35B5"
type input "PA/FA35B5"
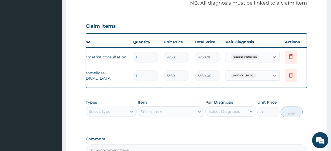
scroll to position [0, 49]
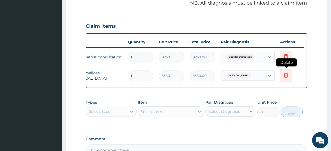
click at [283, 73] on icon at bounding box center [285, 75] width 6 height 6
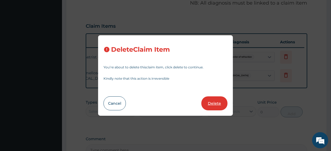
click at [220, 102] on button "Delete" at bounding box center [214, 103] width 26 height 14
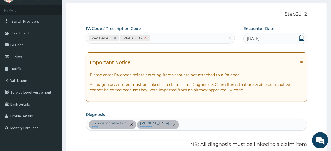
scroll to position [25, 0]
click at [145, 43] on div "PA/9B4BAD PA/FA35B5" at bounding box center [160, 38] width 149 height 11
click at [145, 40] on div at bounding box center [145, 38] width 6 height 6
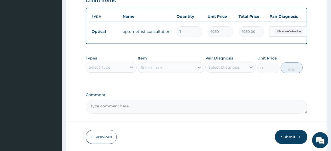
scroll to position [215, 0]
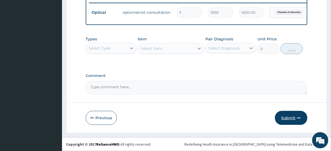
click at [285, 111] on button "Submit" at bounding box center [291, 118] width 32 height 14
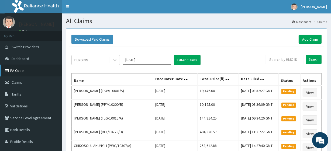
click at [32, 67] on link "PA Code" at bounding box center [31, 71] width 62 height 12
click at [316, 38] on link "Add Claim" at bounding box center [309, 39] width 23 height 9
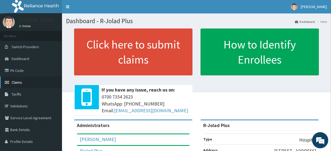
click at [38, 84] on link "Claims" at bounding box center [31, 82] width 62 height 12
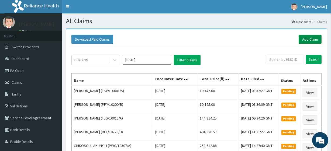
click at [312, 40] on link "Add Claim" at bounding box center [309, 39] width 23 height 9
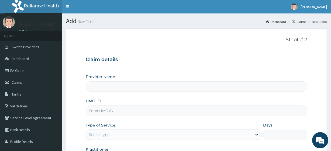
type input "R-Jolad Plus"
click at [32, 70] on link "PA Code" at bounding box center [31, 71] width 62 height 12
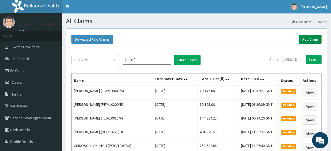
click at [304, 43] on link "Add Claim" at bounding box center [309, 39] width 23 height 9
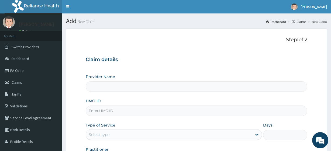
type input "R-Jolad Plus"
click at [121, 111] on input "HMO ID" at bounding box center [196, 111] width 221 height 11
paste input "XPO/10001/D"
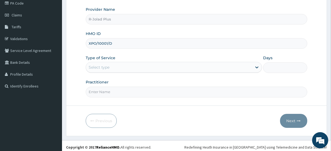
scroll to position [70, 0]
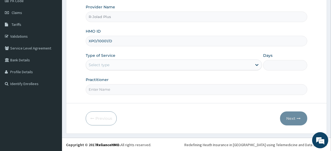
type input "XPO/10001/D"
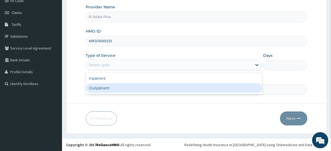
drag, startPoint x: 109, startPoint y: 62, endPoint x: 113, endPoint y: 89, distance: 28.1
click at [113, 70] on div "option Outpatient focused, 2 of 2. 2 results available. Use Up and Down to choo…" at bounding box center [174, 65] width 176 height 11
click at [113, 89] on div "Outpatient" at bounding box center [174, 88] width 176 height 10
type input "1"
click at [113, 89] on input "Practitioner" at bounding box center [196, 89] width 221 height 11
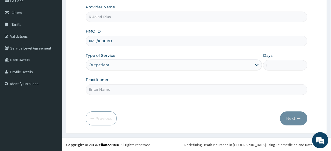
type input "[PERSON_NAME]"
click at [286, 119] on button "Next" at bounding box center [293, 118] width 27 height 14
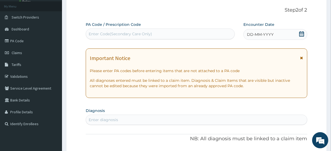
scroll to position [28, 0]
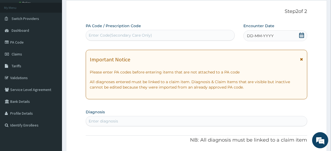
click at [139, 34] on div "Enter Code(Secondary Care Only)" at bounding box center [120, 35] width 63 height 5
paste input "PA/92648C"
type input "PA/92648C"
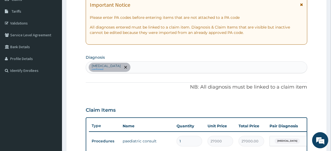
scroll to position [80, 0]
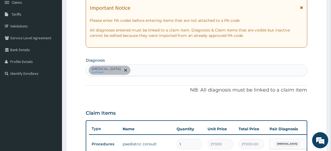
click at [141, 71] on div "[MEDICAL_DATA] confirmed" at bounding box center [196, 70] width 221 height 11
type input "[PERSON_NAME] res"
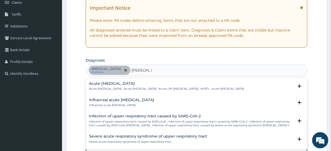
click at [118, 83] on h4 "Acute [MEDICAL_DATA]" at bounding box center [166, 84] width 155 height 4
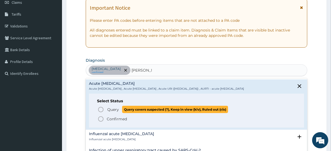
click at [116, 112] on span "Query" at bounding box center [113, 109] width 12 height 5
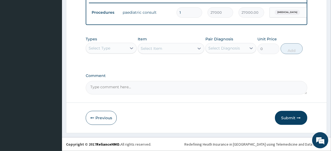
scroll to position [215, 0]
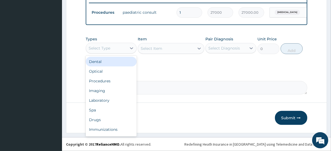
click at [118, 54] on div "Select Type" at bounding box center [111, 48] width 51 height 11
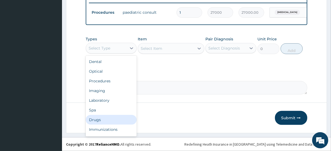
click at [107, 119] on div "Drugs" at bounding box center [111, 120] width 51 height 10
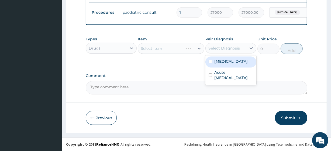
click at [220, 47] on div "Select Diagnosis" at bounding box center [224, 48] width 32 height 5
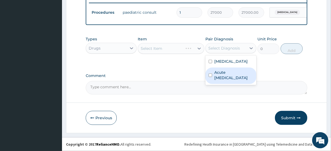
click at [227, 68] on div "Acute upper respiratory infection" at bounding box center [230, 76] width 51 height 16
checkbox input "true"
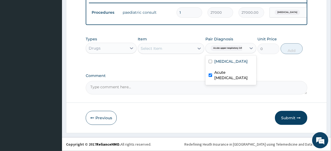
click at [166, 49] on div "Select Item" at bounding box center [166, 48] width 56 height 9
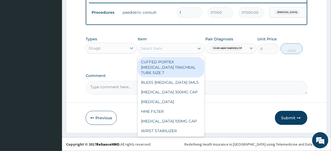
paste input "AMOXICILLIN CLAVULANIC ACID 625MG TAB IBUPROFEN 200G TAB WOOD TONGUE DEPRESSOR"
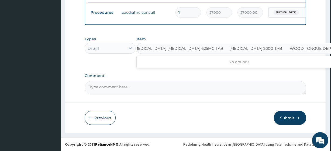
type input "AMOXICILLIN CLAVULANIC ACID 625MG TAB"
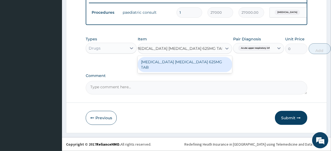
scroll to position [0, 0]
click at [176, 63] on div "AMOXICILLIN CLAVULANIC ACID 625MG TAB" at bounding box center [185, 64] width 94 height 15
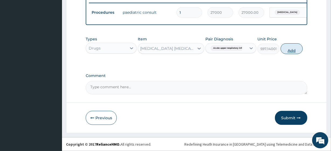
click at [285, 48] on button "Add" at bounding box center [291, 48] width 22 height 11
type input "0"
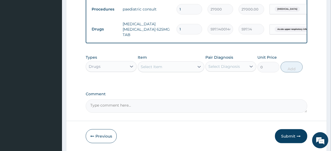
scroll to position [0, 0]
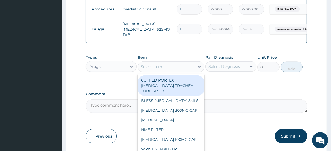
click at [169, 71] on div "Select Item" at bounding box center [166, 66] width 56 height 9
paste input "IBUPROFEN 200G TAB WOOD TONGUE DEPRESSOR"
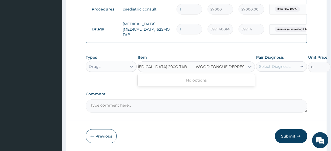
type input "IBUPROFEN 200G TAB"
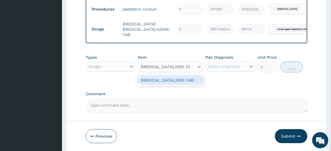
scroll to position [0, 0]
click at [172, 85] on div "IBUPROFEN 200G TAB" at bounding box center [171, 80] width 66 height 10
type input "32.20000076293945"
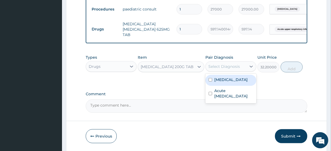
click at [228, 69] on div "Select Diagnosis" at bounding box center [224, 66] width 32 height 5
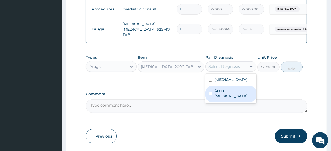
click at [238, 94] on label "Acute upper respiratory infection" at bounding box center [233, 93] width 39 height 11
checkbox input "true"
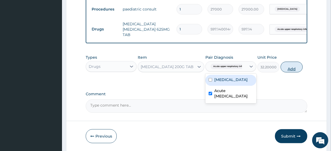
click at [290, 72] on button "Add" at bounding box center [291, 67] width 22 height 11
type input "0"
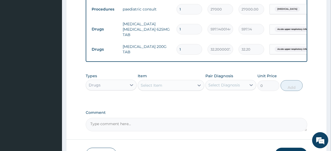
type input "0.00"
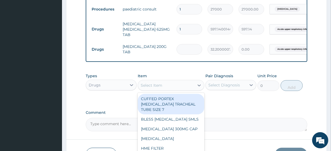
click at [152, 86] on div "Select Item" at bounding box center [152, 85] width 22 height 5
paste input "WOOD TONGUE DEPRESSOR"
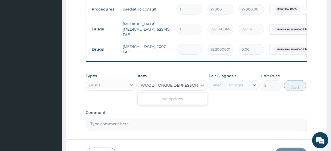
scroll to position [0, 6]
type input "WOOD TONGUE DEPRESSOR"
click at [178, 131] on textarea "Comment" at bounding box center [196, 124] width 221 height 13
paste textarea "WOOD TONGUE DEPRESSOR"
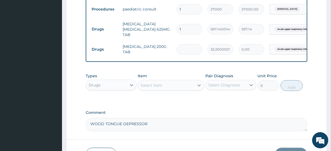
type textarea "WOOD TONGUE DEPRESSOR"
click at [183, 49] on input "number" at bounding box center [189, 49] width 26 height 11
type input "1"
type input "32.20"
type input "1"
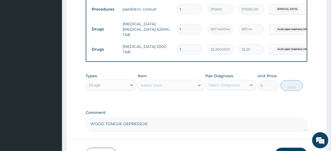
click at [92, 128] on textarea "WOOD TONGUE DEPRESSOR" at bounding box center [196, 124] width 221 height 13
type textarea "Please add WOOD TONGUE DEPRESSOR. Price 120"
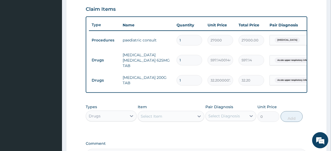
scroll to position [182, 0]
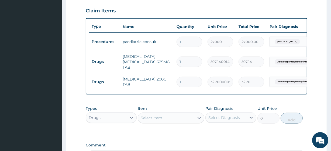
click at [183, 63] on input "1" at bounding box center [189, 62] width 26 height 11
type input "10"
type input "5971.40"
type input "10"
click at [185, 78] on input "1" at bounding box center [189, 82] width 26 height 11
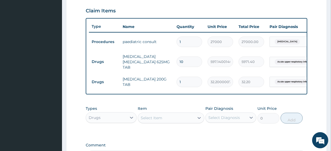
type input "12"
type input "386.40"
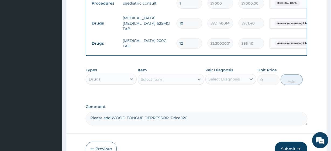
scroll to position [255, 0]
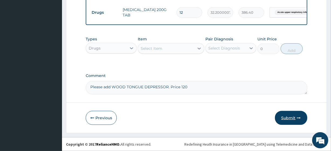
type input "12"
click at [288, 120] on button "Submit" at bounding box center [291, 118] width 32 height 14
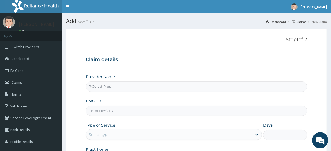
drag, startPoint x: 130, startPoint y: 105, endPoint x: 130, endPoint y: 108, distance: 3.5
click at [130, 108] on div "HMO ID" at bounding box center [196, 107] width 221 height 18
click at [130, 108] on input "HMO ID" at bounding box center [196, 111] width 221 height 11
paste input "REL/10347/A"
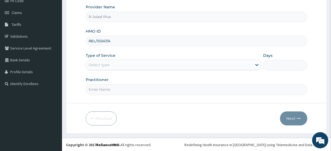
type input "REL/10347/A"
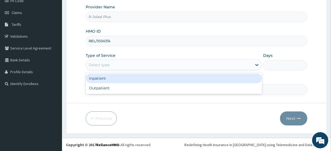
click at [113, 65] on div "Select type" at bounding box center [169, 65] width 166 height 9
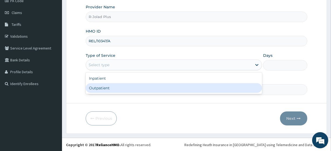
click at [117, 87] on div "Outpatient" at bounding box center [174, 88] width 176 height 10
type input "1"
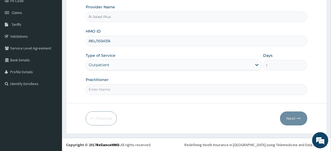
click at [117, 87] on input "Practitioner" at bounding box center [196, 89] width 221 height 11
drag, startPoint x: 117, startPoint y: 87, endPoint x: 120, endPoint y: 65, distance: 22.1
click at [120, 65] on div "Provider Name R-Jolad Plus HMO ID REL/10347/A Type of Service Outpatient Days 1…" at bounding box center [196, 49] width 221 height 90
type input "[PERSON_NAME]"
click at [294, 117] on button "Next" at bounding box center [293, 118] width 27 height 14
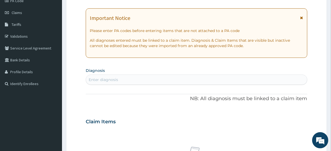
scroll to position [0, 0]
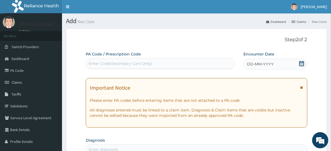
click at [116, 62] on div "Enter Code(Secondary Care Only)" at bounding box center [120, 63] width 63 height 5
paste input "PA/263A24 PA/562F9A===2WEEKS"
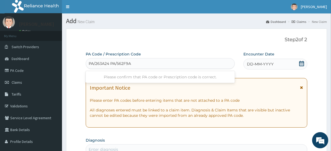
type input "PA/263A24"
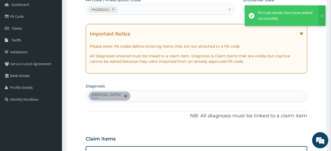
scroll to position [51, 0]
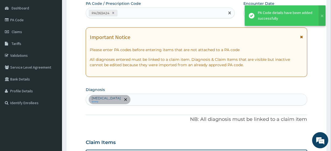
click at [126, 16] on div "PA/263A24" at bounding box center [155, 13] width 138 height 9
paste input "PA/562F9A"
type input "PA/562F9A"
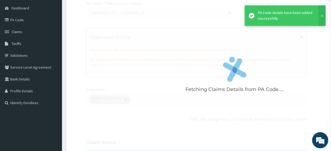
scroll to position [204, 0]
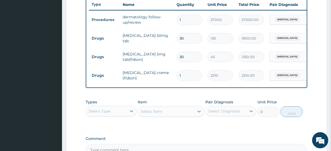
click at [190, 52] on input "30" at bounding box center [189, 57] width 26 height 11
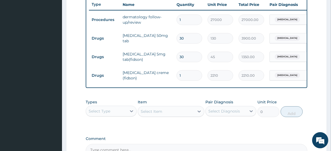
type input "1"
type input "45.00"
type input "14"
type input "630.00"
type input "14"
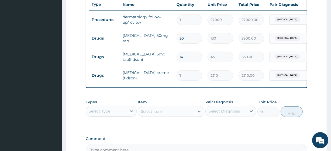
click at [186, 43] on input "30" at bounding box center [189, 38] width 26 height 11
type input "1"
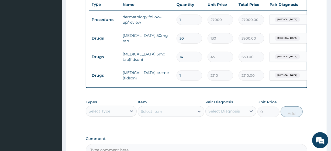
type input "130.00"
type input "13"
type input "1690.00"
type input "13"
type input "1690.00"
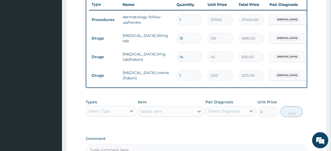
type input "14"
type input "1820.00"
click at [211, 140] on label "Comment" at bounding box center [196, 139] width 221 height 5
click at [211, 144] on textarea "Comment" at bounding box center [196, 150] width 221 height 13
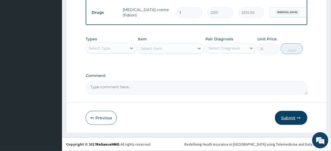
click at [284, 119] on button "Submit" at bounding box center [291, 118] width 32 height 14
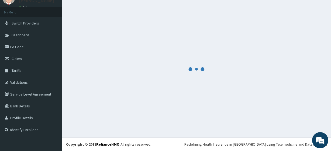
scroll to position [24, 0]
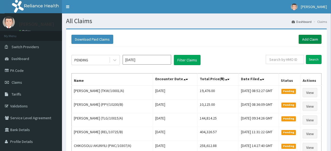
click at [309, 36] on link "Add Claim" at bounding box center [309, 39] width 23 height 9
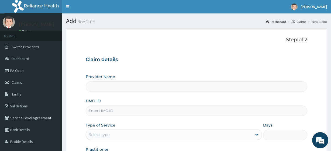
type input "R-Jolad Plus"
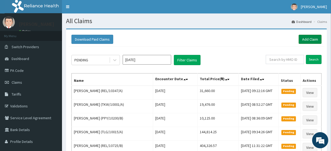
click at [313, 38] on link "Add Claim" at bounding box center [309, 39] width 23 height 9
click at [317, 37] on link "Add Claim" at bounding box center [309, 39] width 23 height 9
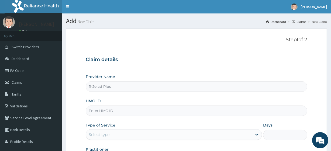
click at [126, 110] on input "HMO ID" at bounding box center [196, 111] width 221 height 11
paste input "FFY/10019/A"
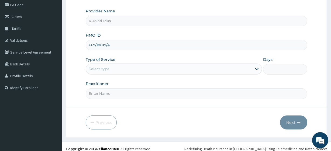
scroll to position [70, 0]
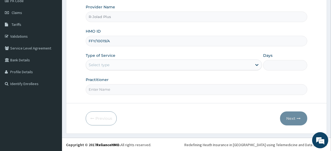
type input "FFY/10019/A"
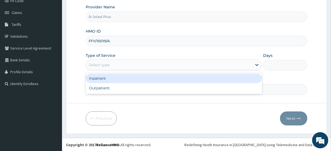
click at [102, 67] on div "Select type" at bounding box center [99, 64] width 21 height 5
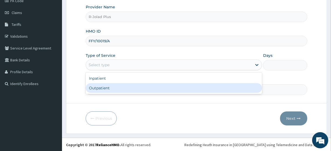
click at [110, 86] on div "Outpatient" at bounding box center [174, 88] width 176 height 10
type input "1"
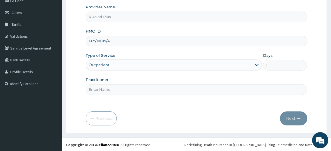
click at [110, 86] on input "Practitioner" at bounding box center [196, 89] width 221 height 11
drag, startPoint x: 110, startPoint y: 86, endPoint x: 124, endPoint y: 65, distance: 25.0
click at [124, 65] on div "Provider Name R-Jolad Plus HMO ID FFY/10019/A Type of Service Outpatient Days 1…" at bounding box center [196, 49] width 221 height 90
type input "[PERSON_NAME]"
click at [299, 123] on button "Next" at bounding box center [293, 118] width 27 height 14
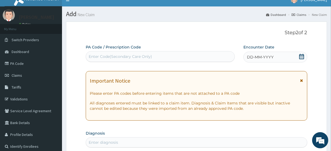
scroll to position [5, 0]
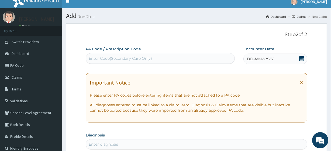
click at [127, 58] on div "Enter Code(Secondary Care Only)" at bounding box center [120, 58] width 63 height 5
paste input "PA/BC1AB8"
type input "PA/BC1AB8"
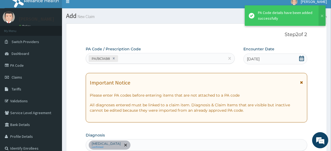
scroll to position [150, 0]
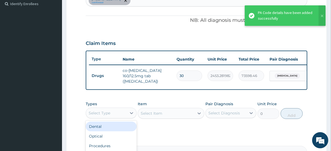
click at [112, 117] on div "Select Type" at bounding box center [106, 113] width 41 height 9
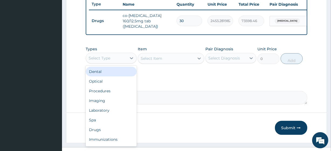
scroll to position [205, 0]
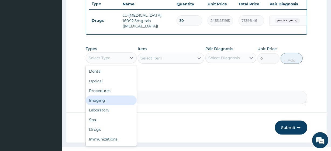
click at [105, 99] on div "Imaging" at bounding box center [111, 101] width 51 height 10
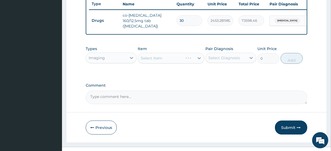
click at [125, 61] on div "Imaging" at bounding box center [106, 58] width 41 height 9
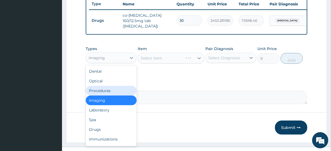
click at [121, 96] on div "Procedures" at bounding box center [111, 91] width 51 height 10
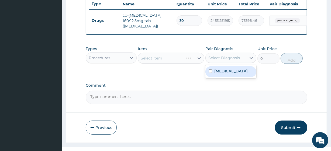
drag, startPoint x: 245, startPoint y: 63, endPoint x: 227, endPoint y: 84, distance: 27.9
click at [227, 63] on div "option [MEDICAL_DATA] focused, 1 of 1. 1 result available. Use Up and Down to c…" at bounding box center [230, 58] width 51 height 10
click at [227, 77] on div "Essential hypertension" at bounding box center [230, 71] width 51 height 11
checkbox input "true"
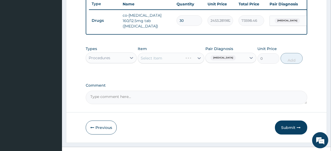
click at [173, 58] on div "Select Item" at bounding box center [171, 58] width 66 height 11
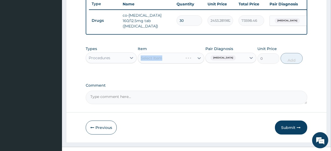
click at [173, 58] on div "Select Item" at bounding box center [171, 58] width 66 height 11
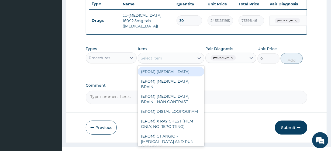
click at [173, 58] on div "Select Item" at bounding box center [166, 58] width 56 height 9
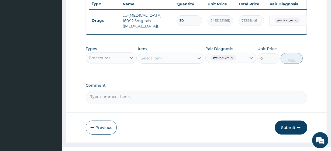
click at [173, 58] on div "Select Item" at bounding box center [166, 58] width 56 height 9
paste input "General Consultation (initial)"
type input "General Consultation (i"
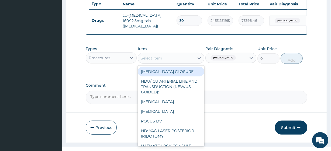
click at [154, 61] on div "Select Item" at bounding box center [152, 57] width 22 height 5
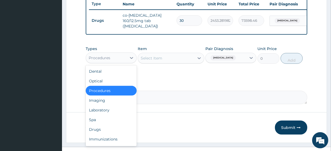
click at [121, 60] on div "Procedures" at bounding box center [106, 58] width 41 height 9
click at [120, 112] on div "Laboratory" at bounding box center [111, 110] width 51 height 10
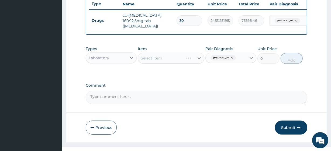
click at [161, 62] on div "Select Item" at bounding box center [171, 58] width 66 height 11
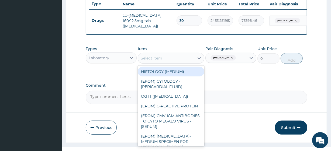
click at [161, 61] on div "Select Item" at bounding box center [152, 57] width 22 height 5
click at [110, 61] on div "Laboratory" at bounding box center [106, 58] width 41 height 9
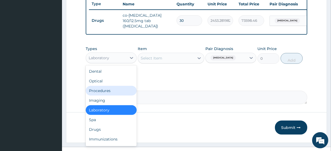
drag, startPoint x: 119, startPoint y: 98, endPoint x: 183, endPoint y: 156, distance: 86.6
click at [111, 63] on div "Laboratory" at bounding box center [111, 58] width 51 height 11
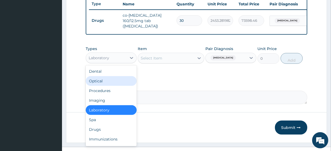
drag, startPoint x: 111, startPoint y: 89, endPoint x: 114, endPoint y: 95, distance: 6.7
click at [114, 95] on div "Dental Optical Procedures Imaging Laboratory Spa Drugs Immunizations Others Gym" at bounding box center [111, 105] width 51 height 81
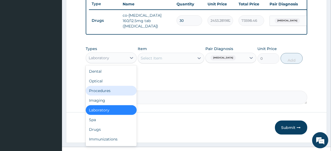
click at [114, 95] on div "Procedures" at bounding box center [111, 91] width 51 height 10
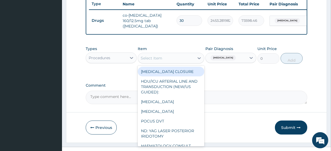
click at [183, 59] on div "Select Item" at bounding box center [166, 58] width 56 height 9
paste input "General Consultation (initial)"
type input "General Consultation (initial)"
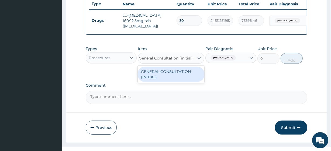
click at [185, 73] on div "GENERAL CONSULTATION (INITIAL)" at bounding box center [171, 74] width 66 height 15
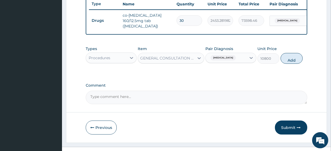
scroll to position [0, 1]
click at [302, 61] on button "Add" at bounding box center [291, 58] width 22 height 11
type input "0"
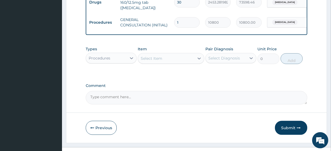
scroll to position [236, 0]
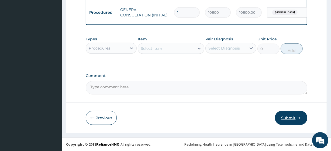
click at [292, 113] on button "Submit" at bounding box center [291, 118] width 32 height 14
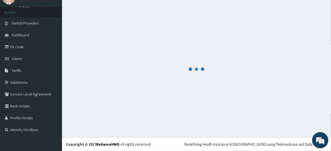
scroll to position [24, 0]
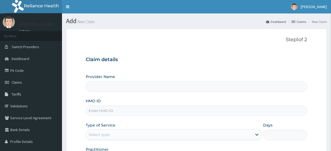
type input "R-Jolad Plus"
click at [154, 111] on input "HMO ID" at bounding box center [196, 111] width 221 height 11
paste input "ALP/10001/A"
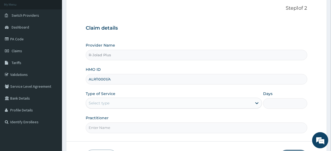
scroll to position [32, 0]
type input "ALP/10001/A"
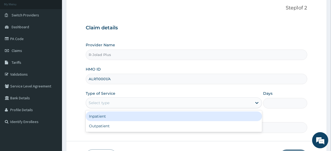
drag, startPoint x: 131, startPoint y: 103, endPoint x: 128, endPoint y: 125, distance: 21.9
click at [128, 108] on div "option Inpatient focused, 1 of 2. 2 results available. Use Up and Down to choos…" at bounding box center [174, 102] width 176 height 11
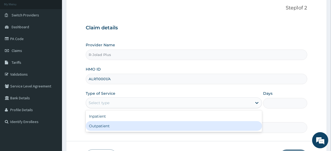
click at [128, 125] on div "Outpatient" at bounding box center [174, 126] width 176 height 10
type input "1"
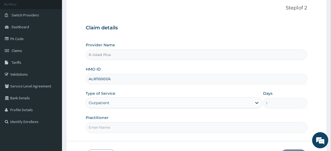
click at [128, 125] on input "Practitioner" at bounding box center [196, 127] width 221 height 11
type input "[PERSON_NAME]"
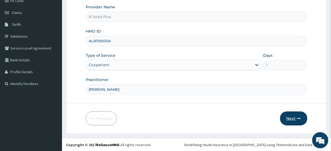
click at [289, 116] on button "Next" at bounding box center [293, 118] width 27 height 14
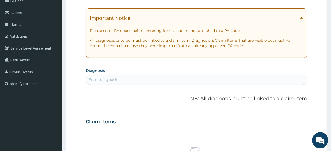
scroll to position [0, 0]
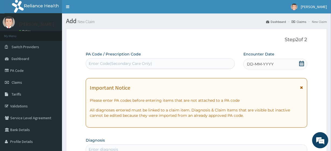
click at [123, 59] on div "Enter Code(Secondary Care Only)" at bounding box center [160, 63] width 148 height 9
paste input "PA/991877"
type input "PA/991877"
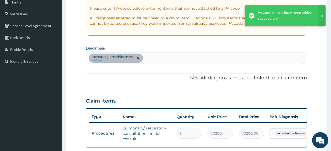
scroll to position [218, 0]
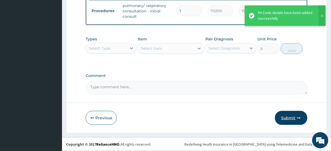
click at [287, 121] on button "Submit" at bounding box center [291, 118] width 32 height 14
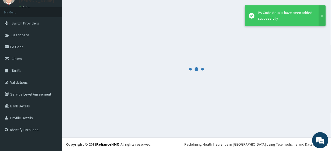
scroll to position [24, 0]
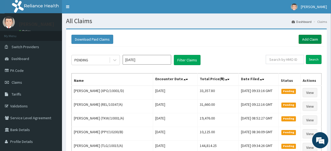
click at [309, 43] on link "Add Claim" at bounding box center [309, 39] width 23 height 9
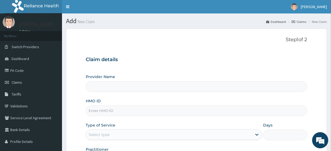
type input "R-Jolad Plus"
click at [119, 112] on input "HMO ID" at bounding box center [196, 111] width 221 height 11
paste input "BAR/10053/B"
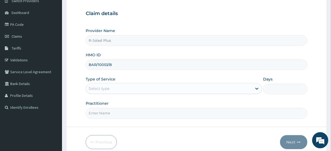
scroll to position [48, 0]
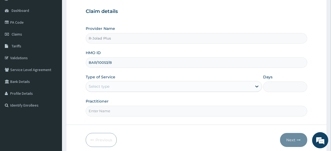
type input "BAR/10053/B"
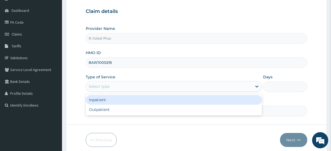
drag, startPoint x: 112, startPoint y: 85, endPoint x: 110, endPoint y: 102, distance: 17.3
click at [110, 92] on div "option Inpatient focused, 1 of 2. 2 results available. Use Up and Down to choos…" at bounding box center [174, 86] width 176 height 11
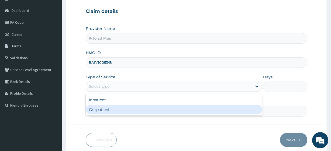
click at [110, 109] on div "Outpatient" at bounding box center [174, 110] width 176 height 10
type input "1"
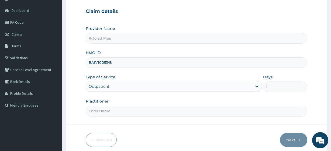
click at [110, 109] on input "Practitioner" at bounding box center [196, 111] width 221 height 11
drag, startPoint x: 110, startPoint y: 109, endPoint x: 116, endPoint y: 88, distance: 21.3
click at [116, 88] on div "Provider Name R-Jolad Plus HMO ID BAR/10053/B Type of Service Outpatient Days 1…" at bounding box center [196, 71] width 221 height 90
type input "[PERSON_NAME]"
click at [298, 142] on button "Next" at bounding box center [293, 140] width 27 height 14
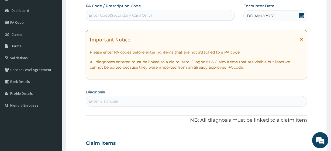
click at [126, 20] on div "Enter Code(Secondary Care Only)" at bounding box center [160, 15] width 149 height 11
paste input "PA/809606"
type input "PA/809606"
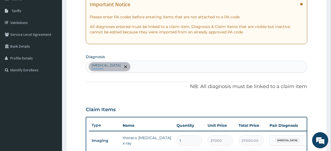
scroll to position [79, 0]
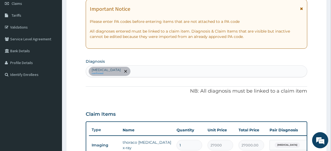
click at [130, 73] on div "Low back pain confirmed" at bounding box center [196, 71] width 221 height 11
type input "s"
type input "ac upp res"
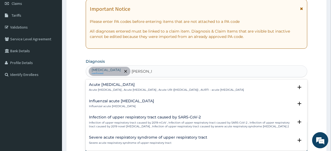
click at [118, 88] on p "Acute upper respiratory infection , Acute upper respiratory tract infection , A…" at bounding box center [166, 90] width 155 height 4
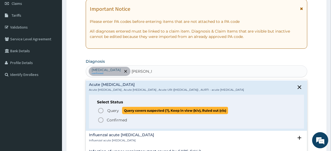
click at [118, 113] on span "Query" at bounding box center [113, 110] width 12 height 5
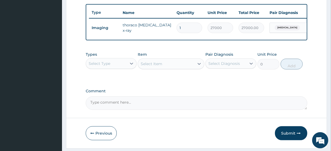
scroll to position [197, 0]
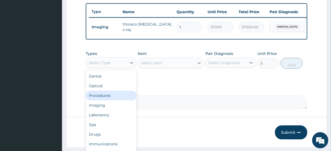
drag, startPoint x: 108, startPoint y: 65, endPoint x: 113, endPoint y: 100, distance: 35.4
click at [113, 68] on div "option Procedures focused, 3 of 10. 10 results available. Use Up and Down to ch…" at bounding box center [111, 62] width 51 height 11
click at [113, 100] on div "Procedures" at bounding box center [111, 96] width 51 height 10
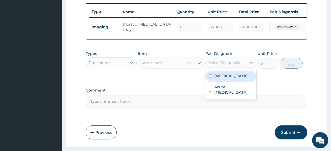
click at [235, 62] on div "Select Diagnosis" at bounding box center [225, 62] width 41 height 9
click at [236, 78] on label "Low back pain" at bounding box center [230, 75] width 33 height 5
checkbox input "true"
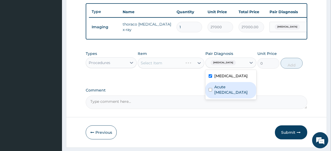
click at [237, 99] on div "Acute upper respiratory infection" at bounding box center [230, 90] width 51 height 16
checkbox input "true"
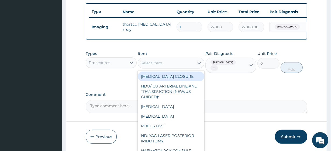
click at [165, 64] on div "Select Item" at bounding box center [166, 63] width 56 height 9
paste input "General Consultation (initial) THORACO LUMBAR X-RAY FBC - (FULL BLOOD COUNT wit…"
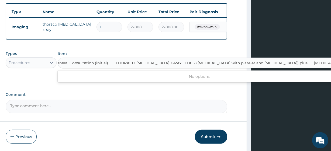
type input "General Consultation (initial)"
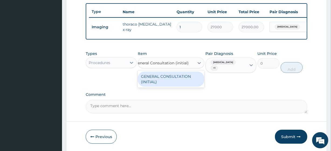
click at [175, 78] on div "GENERAL CONSULTATION (INITIAL)" at bounding box center [171, 79] width 66 height 15
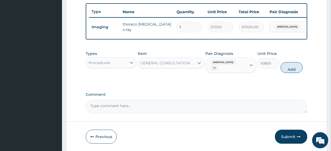
click at [306, 61] on div "Types Procedures Item GENERAL CONSULTATION (INITIAL) Pair Diagnosis Low back pa…" at bounding box center [196, 62] width 221 height 28
click at [298, 64] on button "Add" at bounding box center [291, 67] width 22 height 11
type input "0"
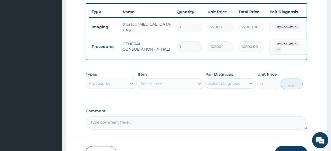
scroll to position [0, 0]
click at [312, 114] on form "Step 2 of 2 PA Code / Prescription Code PA/809606 Encounter Date 14-08-2025 Imp…" at bounding box center [196, -1] width 261 height 337
click at [107, 83] on div "Procedures" at bounding box center [100, 83] width 22 height 5
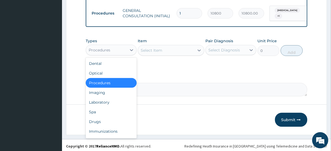
scroll to position [231, 0]
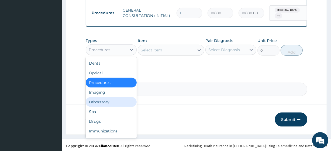
click at [109, 101] on div "Laboratory" at bounding box center [111, 102] width 51 height 10
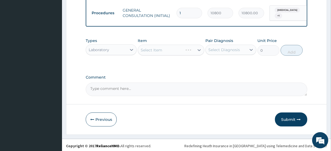
click at [221, 53] on div "Select Diagnosis" at bounding box center [224, 49] width 32 height 5
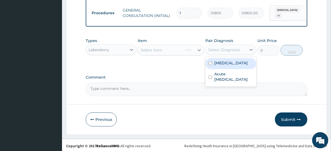
click at [224, 68] on div "Low back pain" at bounding box center [230, 63] width 51 height 11
checkbox input "true"
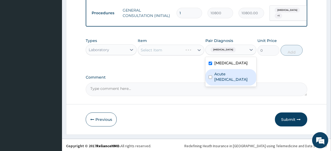
click at [224, 77] on label "Acute upper respiratory infection" at bounding box center [233, 76] width 39 height 11
checkbox input "true"
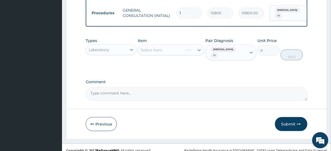
click at [181, 50] on div "Select Item" at bounding box center [171, 50] width 66 height 11
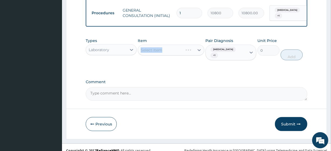
click at [181, 50] on div "Select Item" at bounding box center [171, 50] width 66 height 11
click at [181, 50] on div "Select Item" at bounding box center [160, 50] width 45 height 9
click at [181, 50] on div "Select Item" at bounding box center [166, 50] width 56 height 9
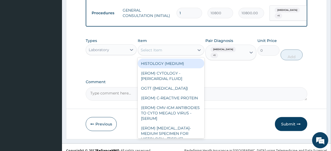
click at [181, 50] on div "Select Item" at bounding box center [166, 50] width 56 height 9
paste input "THORACO LUMBAR X-RAY FBC - (FULL BLOOD COUNT with platelet and red cell indices…"
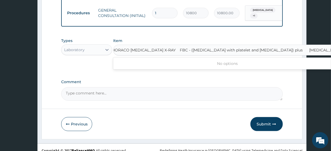
scroll to position [0, 3]
type input "[MEDICAL_DATA] [MEDICAL_DATA]"
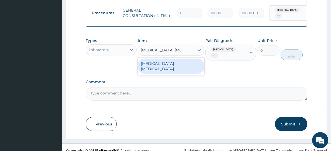
click at [186, 63] on div "[MEDICAL_DATA] [MEDICAL_DATA]" at bounding box center [171, 66] width 66 height 15
type input "4050"
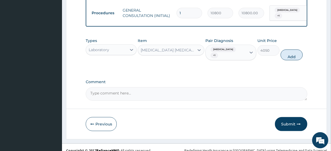
click at [218, 53] on span "+ 1" at bounding box center [214, 55] width 8 height 5
click at [239, 66] on label "Low back pain" at bounding box center [230, 68] width 33 height 5
checkbox input "false"
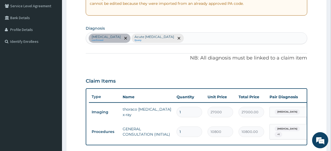
scroll to position [102, 0]
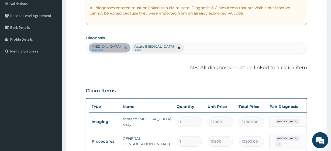
click at [212, 48] on div "Low back pain confirmed Acute upper respiratory infection Query" at bounding box center [196, 47] width 221 height 11
type input "mala"
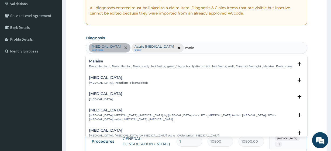
click at [106, 76] on h4 "[MEDICAL_DATA]" at bounding box center [118, 78] width 59 height 4
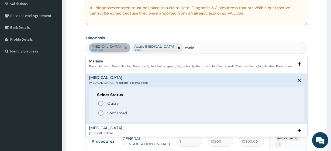
click at [123, 97] on div "Select Status Query Query covers suspected (?), Keep in view (kiv), Ruled out (…" at bounding box center [196, 105] width 215 height 34
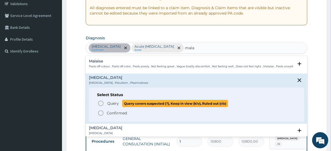
click at [124, 100] on span "Query covers suspected (?), Keep in view (kiv), Ruled out (r/o)" at bounding box center [175, 103] width 106 height 7
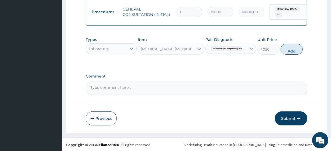
scroll to position [232, 0]
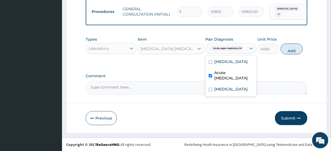
drag, startPoint x: 231, startPoint y: 51, endPoint x: 226, endPoint y: 81, distance: 30.2
click at [226, 54] on div "option Low back pain, deselected. option Acute upper respiratory infection focu…" at bounding box center [230, 48] width 51 height 10
click at [226, 81] on label "Acute upper respiratory infection" at bounding box center [233, 75] width 39 height 11
checkbox input "false"
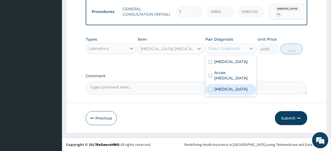
click at [227, 87] on div "[MEDICAL_DATA]" at bounding box center [230, 89] width 51 height 11
checkbox input "true"
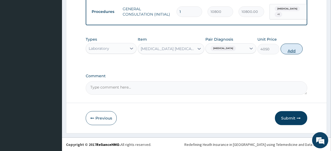
click at [287, 51] on button "Add" at bounding box center [291, 49] width 22 height 11
type input "0"
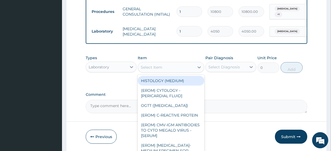
click at [159, 66] on div "Select Item" at bounding box center [152, 67] width 22 height 5
paste input "THORACO LUMBAR X-RAY FBC - (FULL BLOOD COUNT with platelet and red cell indices…"
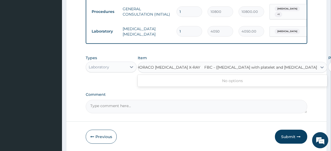
scroll to position [0, 3]
type input "FBC - ([MEDICAL_DATA] with platelet and [MEDICAL_DATA]) plus"
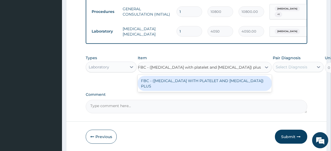
click at [175, 81] on div "FBC - ([MEDICAL_DATA] WITH PLATELET AND [MEDICAL_DATA]) PLUS" at bounding box center [205, 83] width 134 height 15
type input "8505"
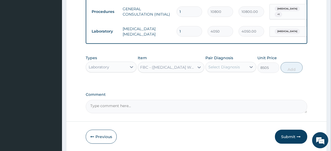
scroll to position [0, 1]
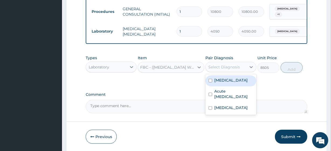
drag, startPoint x: 239, startPoint y: 68, endPoint x: 235, endPoint y: 97, distance: 28.9
click at [235, 72] on div "option Malaria, selected. option Low back pain focused, 1 of 3. 3 results avail…" at bounding box center [230, 67] width 51 height 10
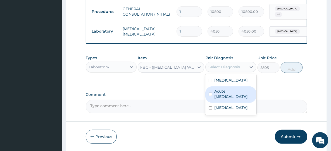
click at [235, 97] on label "Acute upper respiratory infection" at bounding box center [233, 94] width 39 height 11
checkbox input "true"
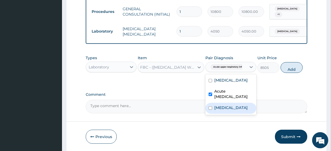
click at [235, 107] on div "[MEDICAL_DATA]" at bounding box center [230, 108] width 51 height 11
checkbox input "true"
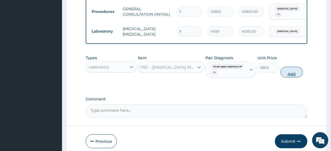
click at [292, 76] on button "Add" at bounding box center [291, 72] width 22 height 11
type input "0"
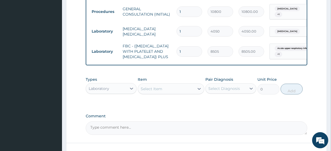
scroll to position [0, 0]
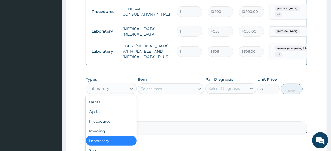
click at [126, 93] on div "Laboratory" at bounding box center [106, 88] width 41 height 9
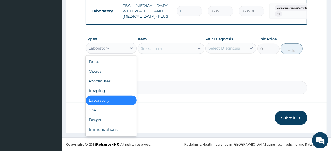
scroll to position [279, 0]
click at [105, 122] on div "Drugs" at bounding box center [111, 120] width 51 height 10
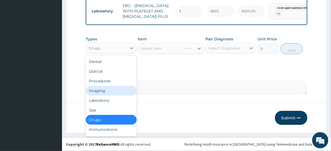
drag, startPoint x: 117, startPoint y: 52, endPoint x: 101, endPoint y: 88, distance: 39.2
click at [101, 54] on div "option Drugs, selected. option Imaging focused, 4 of 10. 10 results available. …" at bounding box center [111, 48] width 51 height 11
click at [101, 88] on div "Imaging" at bounding box center [111, 91] width 51 height 10
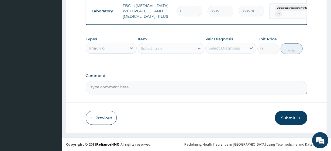
click at [227, 45] on div "Select Diagnosis" at bounding box center [225, 48] width 41 height 9
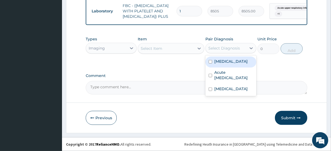
click at [215, 66] on div "Low back pain" at bounding box center [230, 62] width 51 height 11
checkbox input "true"
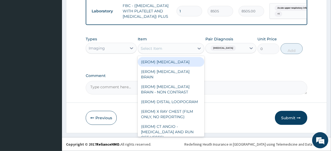
click at [176, 49] on div "Select Item" at bounding box center [166, 48] width 56 height 9
paste input "THORACO LUMBAR X-RAY"
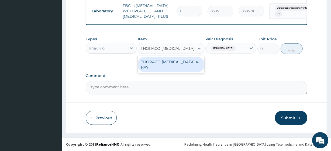
scroll to position [0, 3]
type input "THORACO LUMBAR X-RAY"
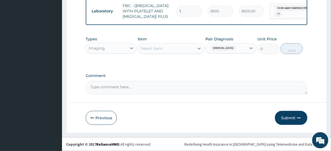
scroll to position [279, 0]
click at [186, 77] on label "Comment" at bounding box center [196, 76] width 221 height 5
click at [186, 81] on textarea "Comment" at bounding box center [196, 87] width 221 height 13
click at [285, 118] on button "Submit" at bounding box center [291, 118] width 32 height 14
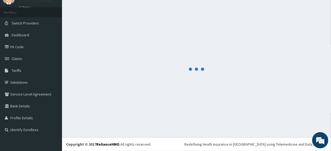
scroll to position [24, 0]
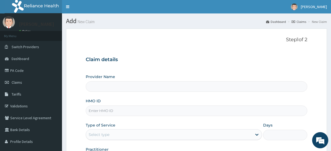
type input "R-Jolad Plus"
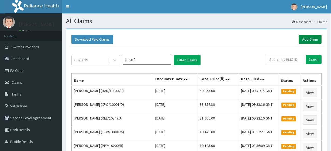
click at [307, 38] on link "Add Claim" at bounding box center [309, 39] width 23 height 9
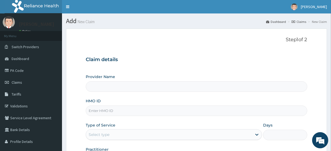
type input "R-Jolad Plus"
click at [232, 95] on div "Provider Name R-Jolad Plus HMO ID Type of Service Select type Days Practitioner" at bounding box center [196, 119] width 221 height 90
click at [312, 101] on form "Step 1 of 2 Claim details Provider Name R-Jolad Plus HMO ID Type of Service Sel…" at bounding box center [196, 116] width 261 height 175
click at [162, 110] on input "HMO ID" at bounding box center [196, 111] width 221 height 11
paste input "BAR/10053/D"
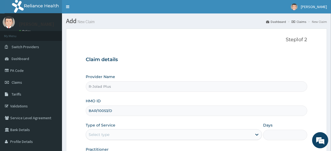
scroll to position [70, 0]
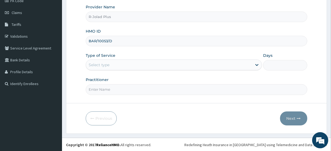
type input "BAR/10053/D"
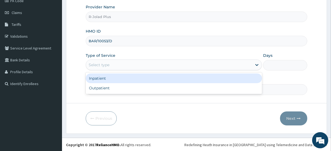
click at [112, 64] on div "Select type" at bounding box center [169, 65] width 166 height 9
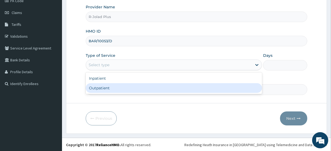
click at [117, 89] on div "Outpatient" at bounding box center [174, 88] width 176 height 10
type input "1"
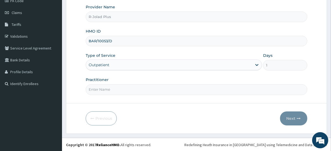
click at [117, 89] on input "Practitioner" at bounding box center [196, 89] width 221 height 11
drag, startPoint x: 117, startPoint y: 89, endPoint x: 125, endPoint y: 72, distance: 18.3
click at [125, 72] on div "Provider Name R-Jolad Plus HMO ID BAR/10053/D Type of Service Outpatient Days 1…" at bounding box center [196, 49] width 221 height 90
type input "[PERSON_NAME]"
click at [111, 94] on input "[PERSON_NAME]" at bounding box center [196, 89] width 221 height 11
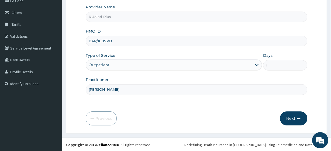
click at [111, 94] on input "[PERSON_NAME]" at bounding box center [196, 89] width 221 height 11
click at [117, 86] on input "Practitioner" at bounding box center [196, 89] width 221 height 11
type input "[PERSON_NAME]"
click at [298, 117] on icon "button" at bounding box center [299, 119] width 4 height 4
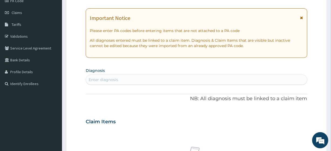
click at [132, 80] on div "Enter diagnosis" at bounding box center [196, 79] width 221 height 9
type input "heada"
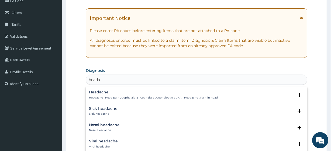
click at [112, 93] on h4 "Headache" at bounding box center [153, 92] width 129 height 4
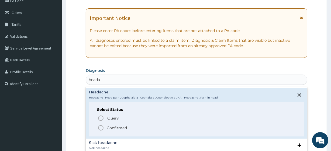
click at [114, 124] on div "Query Query covers suspected (?), Keep in view (kiv), Ruled out (r/o) Confirmed" at bounding box center [196, 122] width 198 height 16
click at [115, 129] on p "Confirmed" at bounding box center [117, 127] width 20 height 5
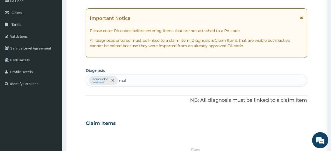
type input "mala"
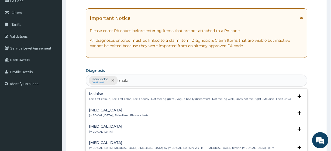
click at [100, 111] on h4 "[MEDICAL_DATA]" at bounding box center [118, 110] width 59 height 4
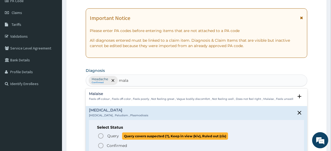
click at [106, 135] on span "Query Query covers suspected (?), Keep in view (kiv), Ruled out (r/o)" at bounding box center [196, 135] width 198 height 7
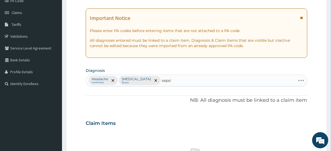
type input "[MEDICAL_DATA]"
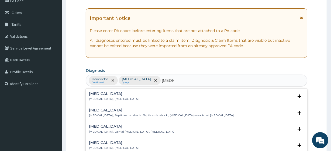
click at [103, 97] on p "[MEDICAL_DATA] , [MEDICAL_DATA]" at bounding box center [114, 99] width 50 height 4
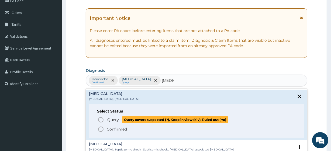
click at [113, 123] on p "Query Query covers suspected (?), Keep in view (kiv), Ruled out (r/o)" at bounding box center [167, 119] width 121 height 7
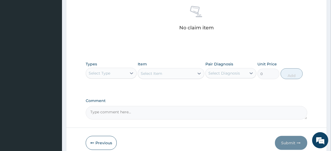
scroll to position [230, 0]
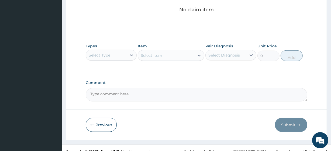
click at [101, 57] on div "Select Type" at bounding box center [100, 55] width 22 height 5
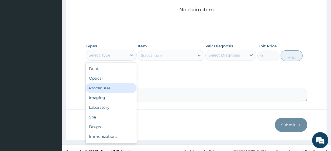
click at [110, 83] on div "Procedures" at bounding box center [111, 88] width 51 height 10
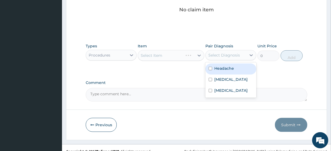
drag, startPoint x: 218, startPoint y: 53, endPoint x: 218, endPoint y: 70, distance: 17.2
click at [218, 60] on div "option Headache focused, 1 of 3. 3 results available. Use Up and Down to choose…" at bounding box center [230, 55] width 51 height 10
click at [218, 70] on label "Headache" at bounding box center [224, 68] width 20 height 5
checkbox input "true"
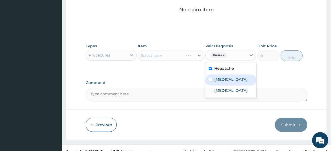
click at [222, 81] on label "[MEDICAL_DATA]" at bounding box center [230, 79] width 33 height 5
checkbox input "true"
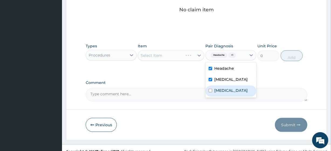
click at [223, 92] on label "[MEDICAL_DATA]" at bounding box center [230, 90] width 33 height 5
checkbox input "true"
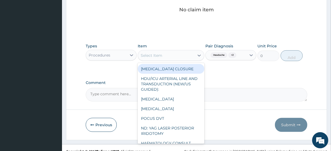
click at [154, 53] on div "Select Item" at bounding box center [152, 55] width 22 height 5
paste input "General Consultation (initial) FBC - ([MEDICAL_DATA] with platelet and [MEDICAL…"
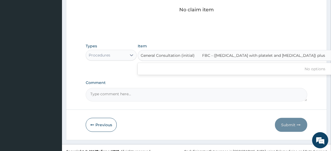
scroll to position [0, 151]
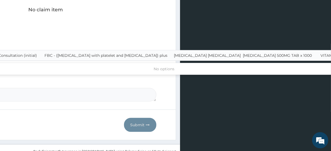
type input "General Consultation (initial)"
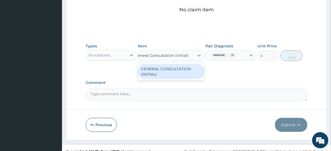
scroll to position [0, 0]
click at [163, 67] on div "GENERAL CONSULTATION (INITIAL)" at bounding box center [171, 71] width 66 height 15
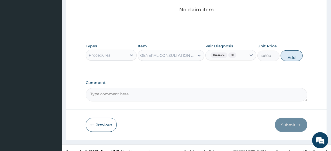
scroll to position [0, 1]
click at [290, 52] on button "Add" at bounding box center [291, 55] width 22 height 11
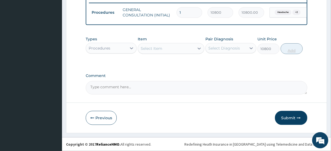
type input "0"
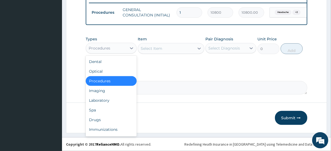
click at [122, 46] on div "Procedures" at bounding box center [106, 48] width 41 height 9
click at [97, 103] on div "Laboratory" at bounding box center [111, 101] width 51 height 10
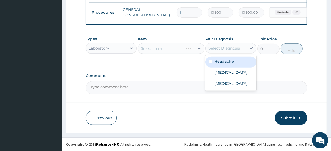
click at [218, 47] on div "Select Diagnosis" at bounding box center [224, 48] width 32 height 5
click at [217, 67] on div "Headache" at bounding box center [230, 62] width 51 height 11
checkbox input "true"
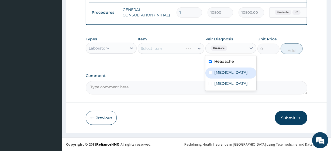
click at [218, 74] on label "[MEDICAL_DATA]" at bounding box center [230, 72] width 33 height 5
checkbox input "true"
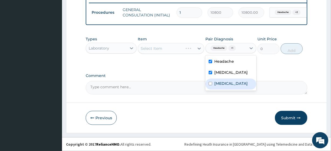
click at [217, 85] on label "[MEDICAL_DATA]" at bounding box center [230, 83] width 33 height 5
checkbox input "true"
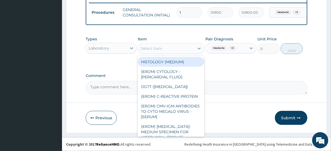
click at [168, 51] on div "Select Item" at bounding box center [166, 48] width 56 height 9
paste input "FBC - ([MEDICAL_DATA] with platelet and [MEDICAL_DATA]) plus [MEDICAL_DATA] [ME…"
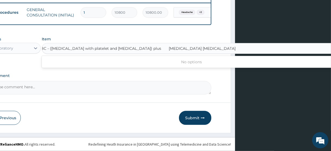
scroll to position [0, 79]
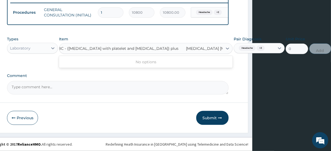
type input "FBC - ([MEDICAL_DATA] with platelet and [MEDICAL_DATA]) plus"
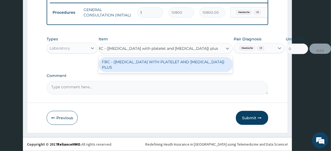
click at [177, 62] on div "FBC - ([MEDICAL_DATA] WITH PLATELET AND [MEDICAL_DATA]) PLUS" at bounding box center [166, 64] width 134 height 15
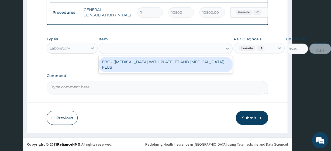
scroll to position [0, 0]
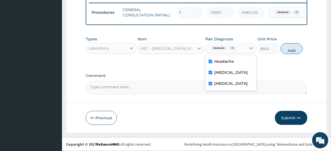
click at [236, 44] on div "Headache + 2" at bounding box center [225, 48] width 41 height 9
click at [298, 50] on button "Add" at bounding box center [291, 48] width 22 height 11
type input "0"
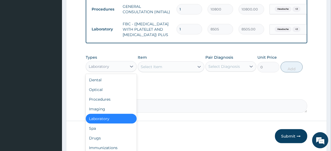
click at [107, 69] on div "Laboratory" at bounding box center [99, 66] width 20 height 5
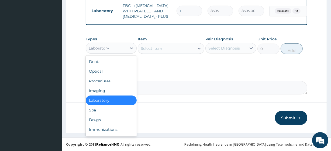
scroll to position [239, 0]
click at [105, 123] on div "Drugs" at bounding box center [111, 120] width 51 height 10
